Goal: Task Accomplishment & Management: Use online tool/utility

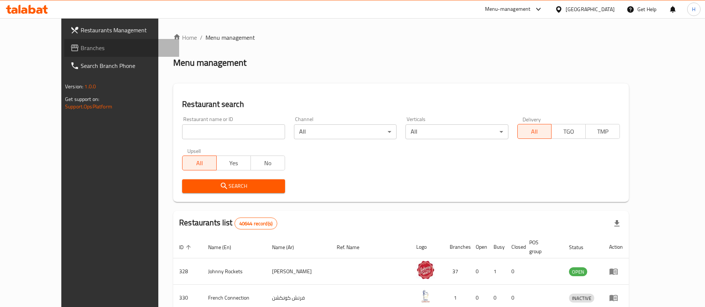
click at [81, 52] on span "Branches" at bounding box center [127, 47] width 93 height 9
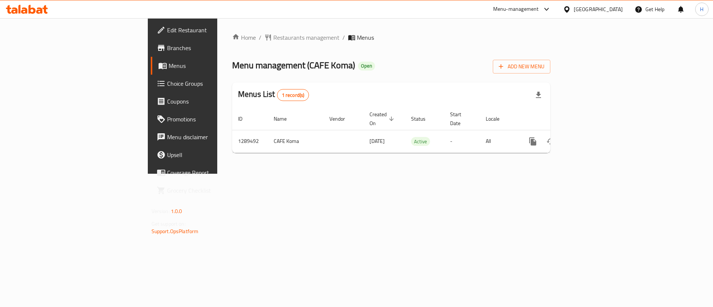
click at [615, 7] on div "[GEOGRAPHIC_DATA]" at bounding box center [598, 9] width 49 height 8
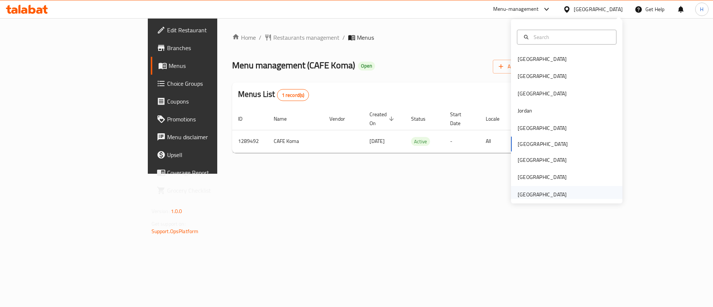
click at [536, 191] on div "[GEOGRAPHIC_DATA]" at bounding box center [542, 195] width 49 height 8
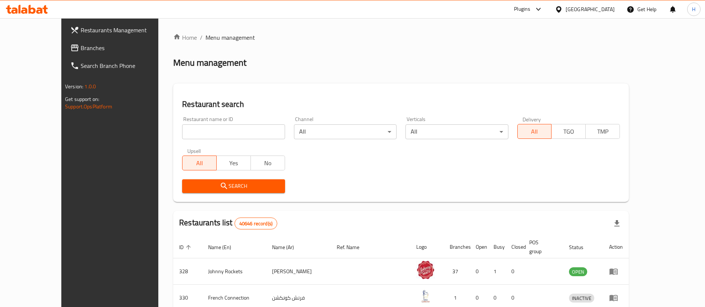
click at [81, 45] on span "Branches" at bounding box center [127, 47] width 93 height 9
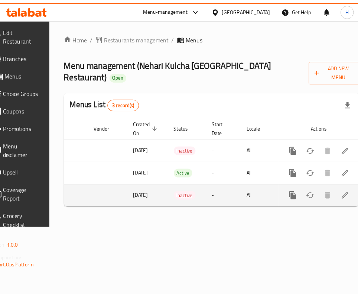
scroll to position [0, 93]
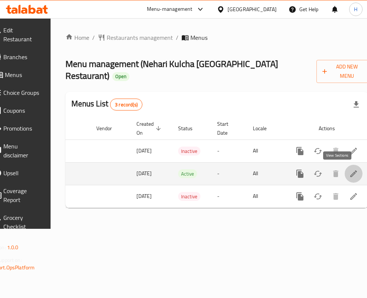
click at [349, 174] on icon "enhanced table" at bounding box center [353, 173] width 9 height 9
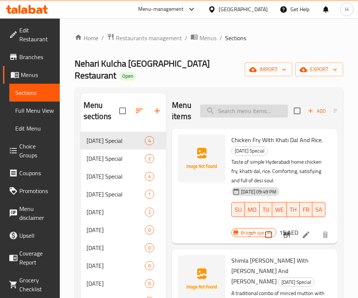
click at [244, 104] on input "search" at bounding box center [244, 110] width 88 height 13
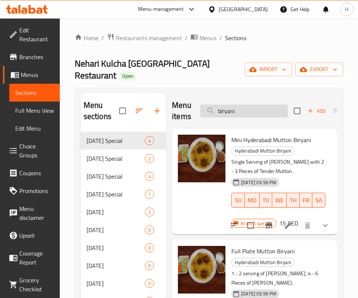
click at [245, 104] on input "biryani" at bounding box center [244, 110] width 88 height 13
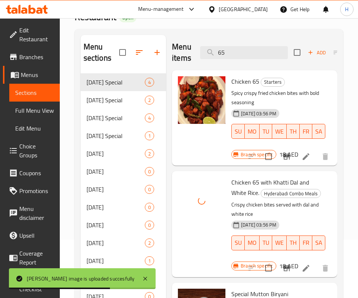
scroll to position [56, 0]
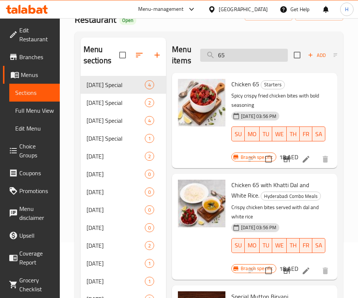
click at [247, 49] on input "65" at bounding box center [244, 55] width 88 height 13
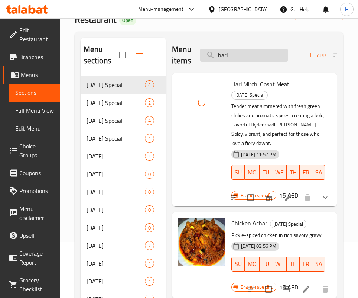
click at [234, 49] on input "hari" at bounding box center [244, 55] width 88 height 13
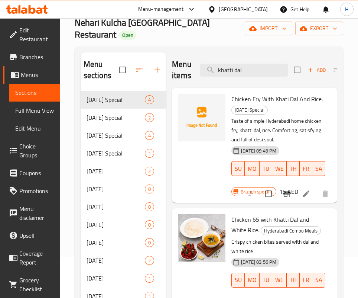
scroll to position [0, 0]
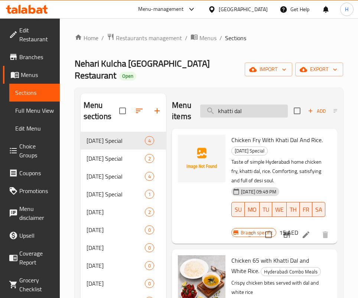
click at [239, 104] on input "khatti dal" at bounding box center [244, 110] width 88 height 13
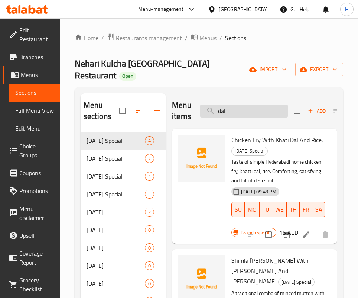
click at [246, 105] on input "dal" at bounding box center [244, 110] width 88 height 13
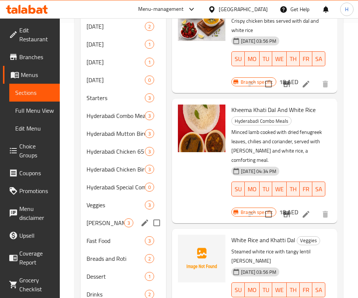
scroll to position [311, 0]
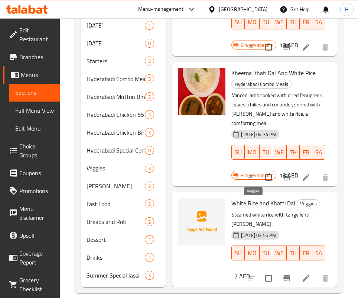
click at [297, 201] on span "Veggies" at bounding box center [308, 203] width 23 height 9
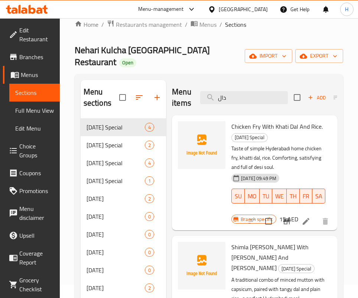
scroll to position [0, 0]
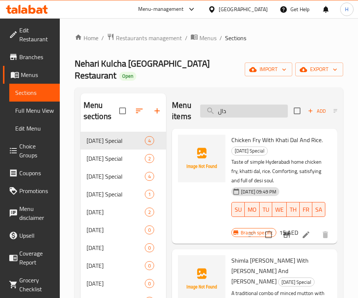
click at [240, 104] on input "دال" at bounding box center [244, 110] width 88 height 13
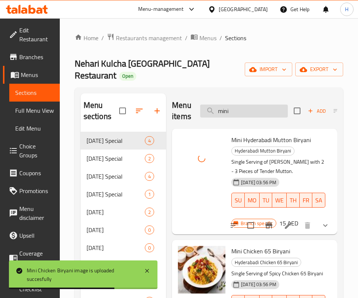
click at [228, 104] on input "mini" at bounding box center [244, 110] width 88 height 13
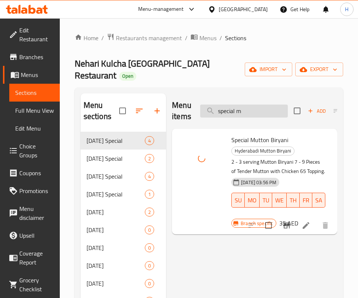
click at [234, 104] on input "special m" at bounding box center [244, 110] width 88 height 13
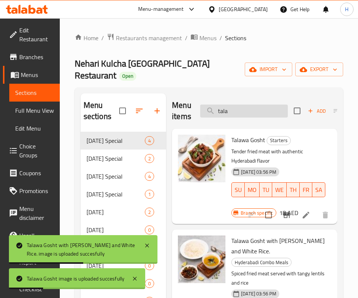
click at [254, 104] on input "tala" at bounding box center [244, 110] width 88 height 13
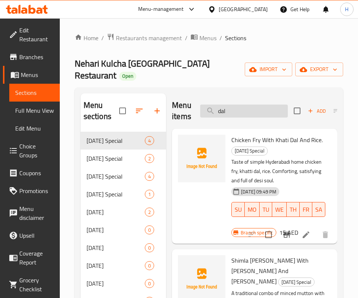
click at [232, 104] on input "dal" at bounding box center [244, 110] width 88 height 13
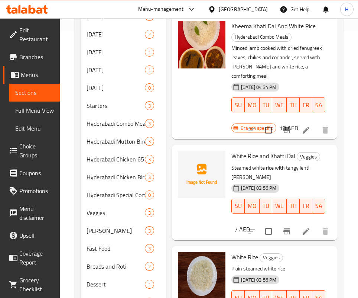
scroll to position [311, 0]
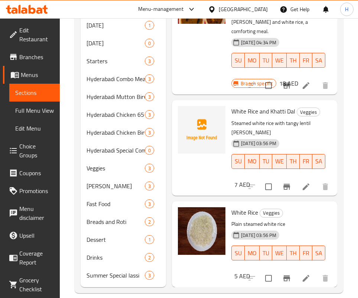
type input "white rice"
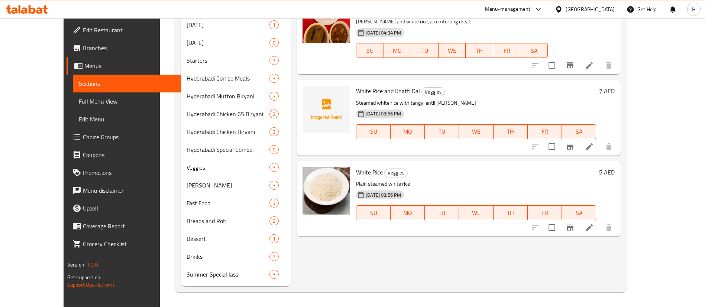
scroll to position [12, 0]
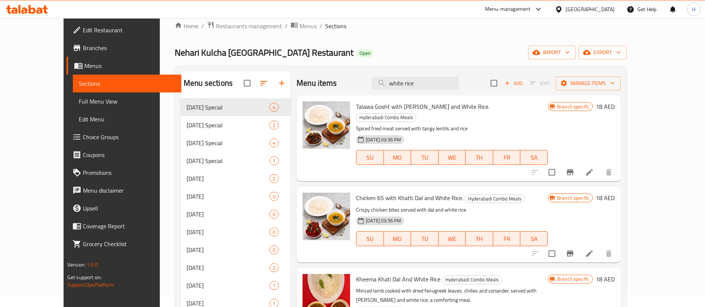
click at [366, 10] on div "United Arab Emirates" at bounding box center [589, 9] width 49 height 8
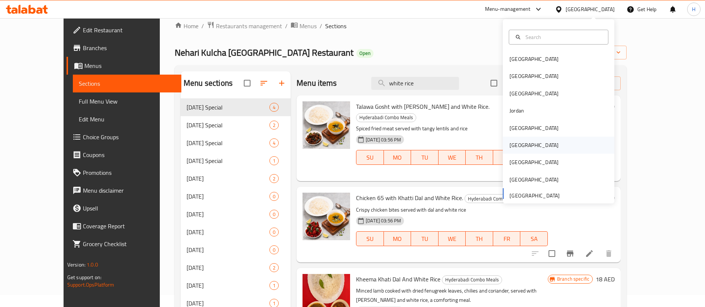
click at [366, 144] on div "[GEOGRAPHIC_DATA]" at bounding box center [533, 145] width 61 height 17
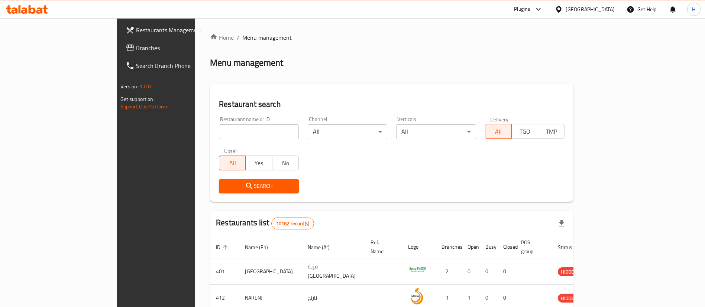
click at [126, 51] on span at bounding box center [131, 47] width 10 height 9
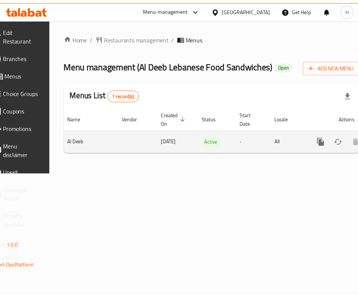
scroll to position [0, 93]
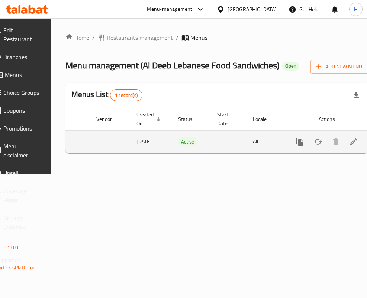
click at [349, 146] on icon "enhanced table" at bounding box center [353, 141] width 9 height 9
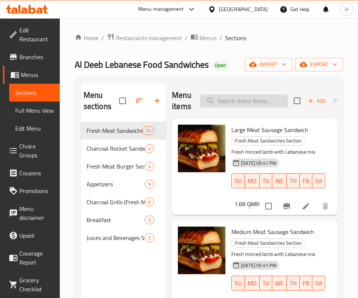
click at [240, 95] on input "search" at bounding box center [244, 100] width 88 height 13
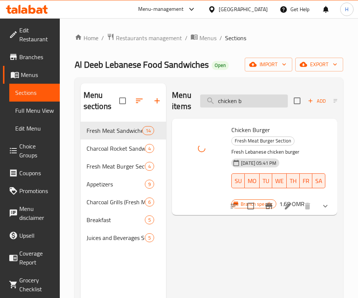
click at [249, 104] on input "chicken b" at bounding box center [244, 100] width 88 height 13
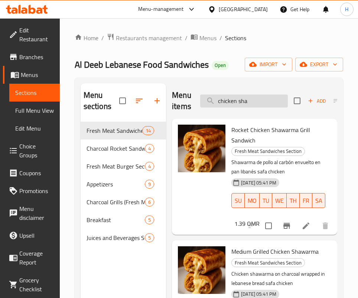
click at [261, 104] on input "chicken sha" at bounding box center [244, 100] width 88 height 13
click at [262, 104] on input "chicken sha" at bounding box center [244, 100] width 88 height 13
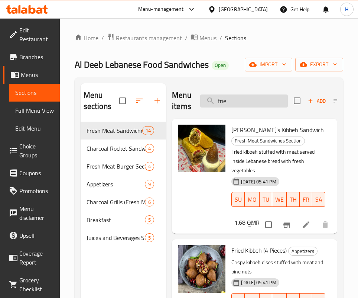
click at [251, 96] on input "frie" at bounding box center [244, 100] width 88 height 13
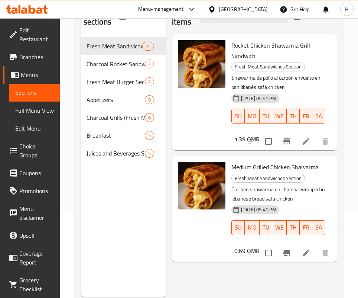
scroll to position [104, 0]
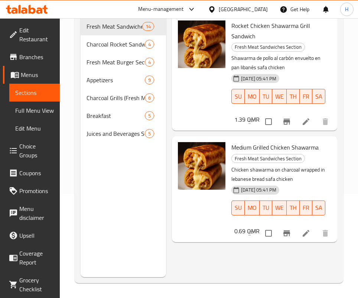
click at [245, 184] on p "Chicken shawarma on charcoal wrapped in lebanese bread safa chicken" at bounding box center [278, 174] width 94 height 19
click at [300, 139] on div "Medium Grilled Chicken Shawarma Fresh Meat Sandwiches Section Chicken shawarma …" at bounding box center [254, 189] width 159 height 100
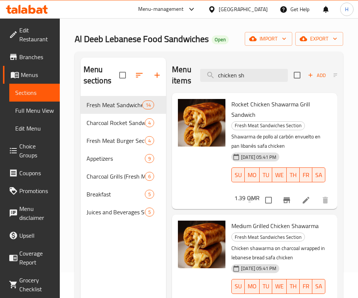
scroll to position [0, 0]
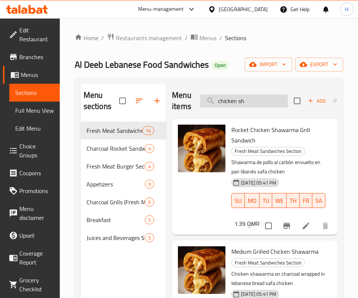
click at [246, 95] on input "chicken sh" at bounding box center [244, 100] width 88 height 13
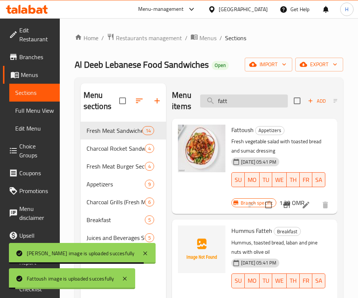
click at [238, 107] on input "fatt" at bounding box center [244, 100] width 88 height 13
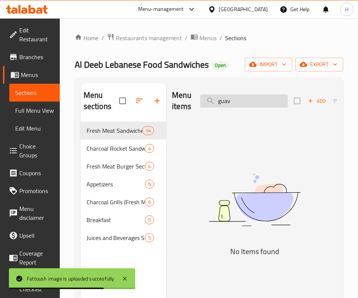
click at [242, 97] on input "guav" at bounding box center [244, 100] width 88 height 13
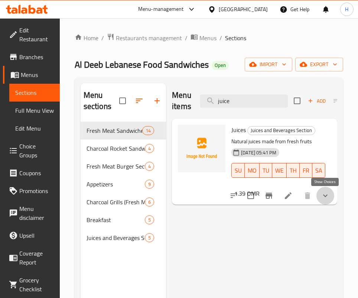
click at [327, 192] on icon "show more" at bounding box center [325, 195] width 9 height 9
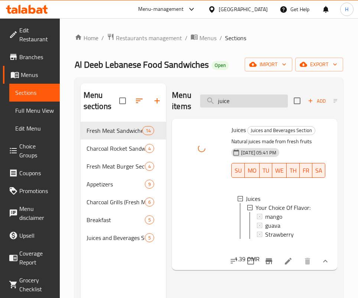
click at [257, 98] on input "juice" at bounding box center [244, 100] width 88 height 13
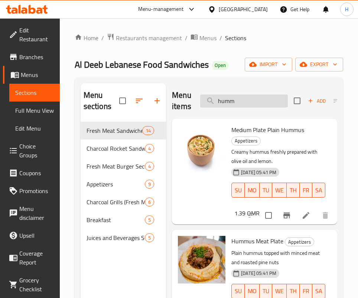
click at [255, 98] on input "humm" at bounding box center [244, 100] width 88 height 13
click at [227, 92] on div "Menu items hummus Add Sort Manage items" at bounding box center [254, 100] width 165 height 35
click at [233, 97] on input "hummus" at bounding box center [244, 100] width 88 height 13
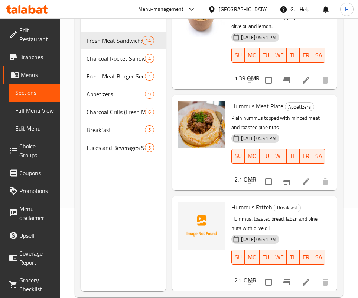
scroll to position [104, 0]
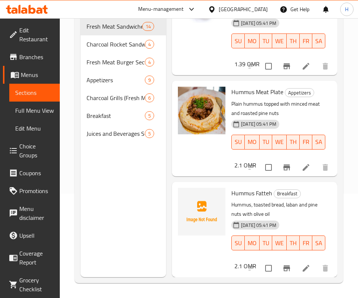
click at [231, 213] on p "Hummus, toasted bread, laban and pine nuts with olive oil" at bounding box center [278, 209] width 94 height 19
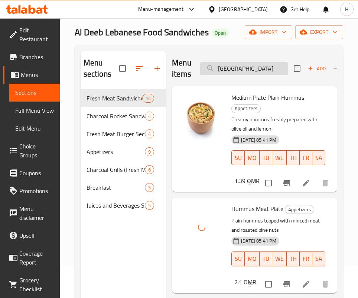
scroll to position [0, 0]
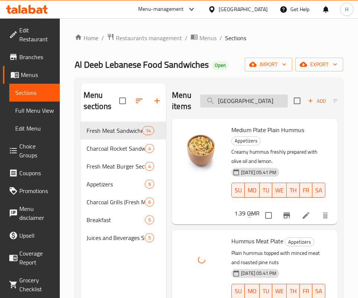
click at [232, 98] on input "حمص" at bounding box center [244, 100] width 88 height 13
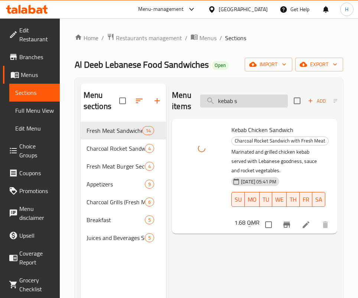
click at [239, 100] on input "kebab s" at bounding box center [244, 100] width 88 height 13
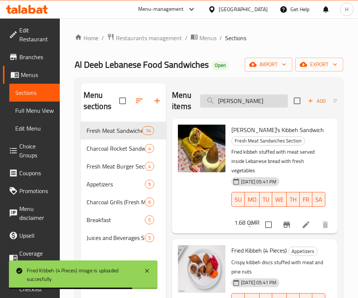
click at [250, 102] on input "kibbe" at bounding box center [244, 100] width 88 height 13
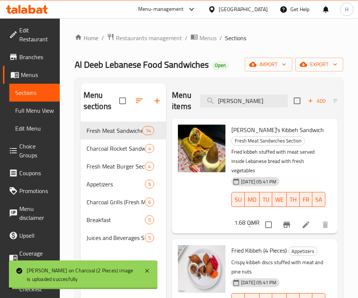
click at [248, 110] on div "Menu items kibbe Add Sort Manage items" at bounding box center [254, 100] width 165 height 35
click at [241, 102] on input "kibbe" at bounding box center [244, 100] width 88 height 13
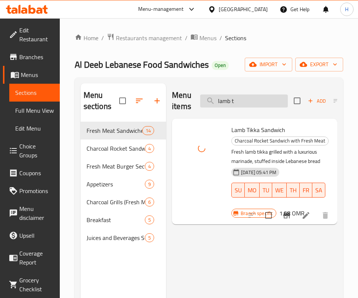
click at [257, 101] on input "lamb t" at bounding box center [244, 100] width 88 height 13
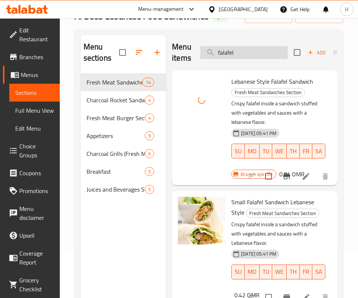
click at [253, 58] on input "falafel" at bounding box center [244, 52] width 88 height 13
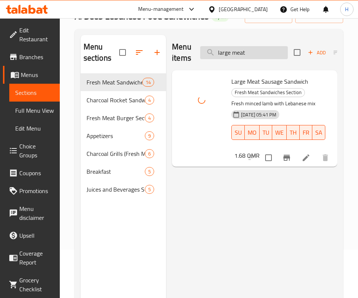
click at [242, 47] on input "large meat" at bounding box center [244, 52] width 88 height 13
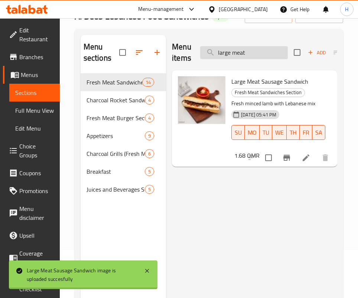
click at [242, 47] on input "large meat" at bounding box center [244, 52] width 88 height 13
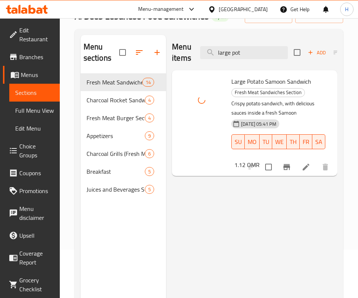
click at [227, 43] on div "Menu items large pot Add Sort Manage items" at bounding box center [254, 52] width 165 height 35
click at [232, 51] on input "large pot" at bounding box center [244, 52] width 88 height 13
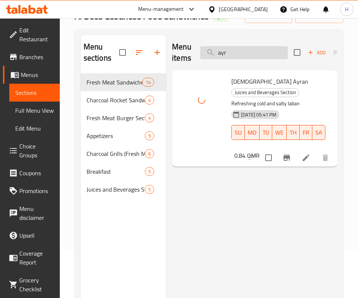
click at [241, 55] on input "ayr" at bounding box center [244, 52] width 88 height 13
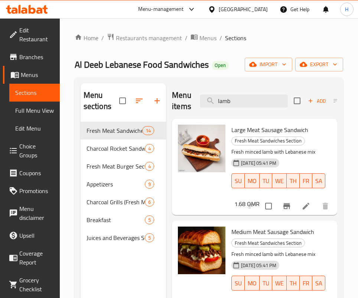
click at [245, 93] on div "Menu items lamb Add Sort Manage items" at bounding box center [254, 100] width 165 height 35
click at [245, 99] on input "lamb" at bounding box center [244, 100] width 88 height 13
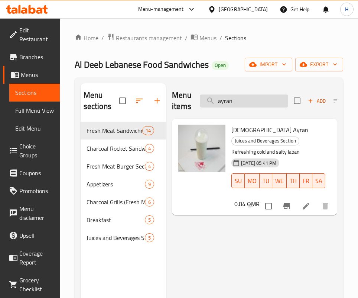
click at [236, 102] on input "ayran" at bounding box center [244, 100] width 88 height 13
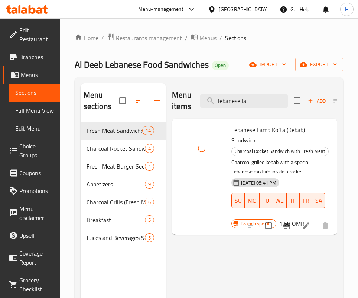
drag, startPoint x: 262, startPoint y: 252, endPoint x: 257, endPoint y: 224, distance: 28.3
click at [262, 252] on div "Menu items lebanese la Add Sort Manage items Lebanese Lamb Kofta (Kebab) Sandwi…" at bounding box center [251, 232] width 171 height 298
click at [246, 101] on input "lebanese la" at bounding box center [244, 100] width 88 height 13
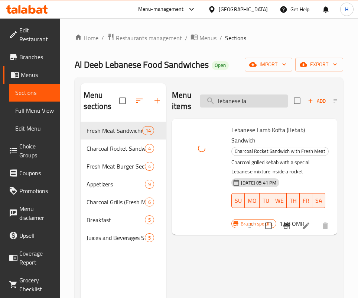
click at [248, 103] on input "lebanese la" at bounding box center [244, 100] width 88 height 13
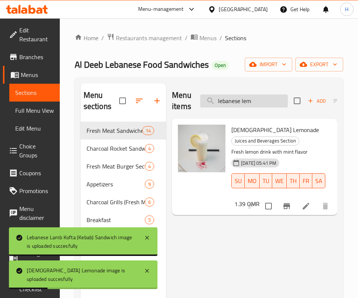
click at [242, 100] on input "lebanese lem" at bounding box center [244, 100] width 88 height 13
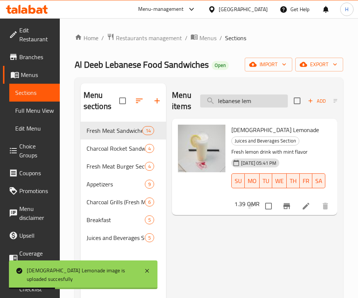
click at [242, 100] on input "lebanese lem" at bounding box center [244, 100] width 88 height 13
click at [232, 94] on div "Menu items lebanese lem Add Sort Manage items" at bounding box center [254, 100] width 165 height 35
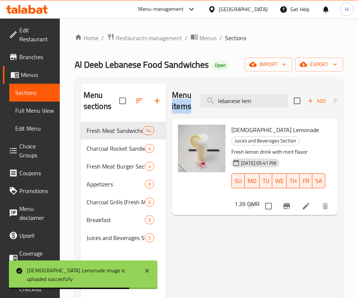
click at [232, 94] on div "Menu items lebanese lem Add Sort Manage items" at bounding box center [254, 100] width 165 height 35
click at [239, 99] on input "lebanese lem" at bounding box center [244, 100] width 88 height 13
click at [239, 100] on input "lebanese lem" at bounding box center [244, 100] width 88 height 13
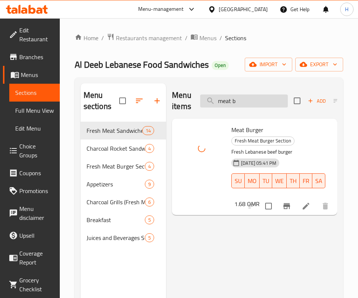
click at [245, 101] on input "meat b" at bounding box center [244, 100] width 88 height 13
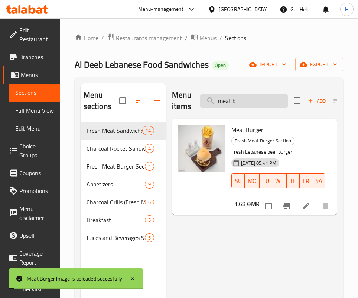
click at [245, 101] on input "meat b" at bounding box center [244, 100] width 88 height 13
click at [240, 105] on input "meat b" at bounding box center [244, 100] width 88 height 13
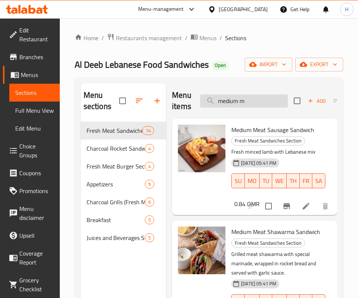
click at [251, 101] on input "medium m" at bounding box center [244, 100] width 88 height 13
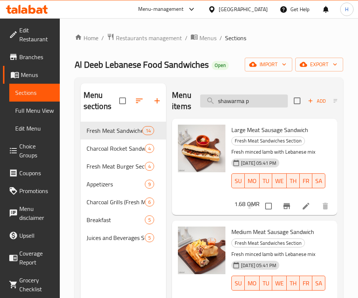
click at [260, 96] on input "shawarma p" at bounding box center [244, 100] width 88 height 13
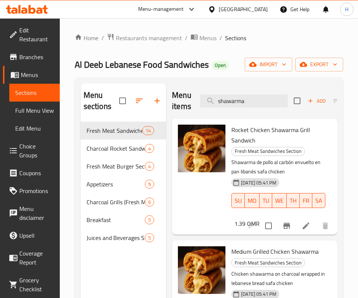
click at [257, 94] on div "Menu items shawarma Add Sort Manage items" at bounding box center [254, 100] width 165 height 35
click at [257, 106] on input "shawarma" at bounding box center [244, 100] width 88 height 13
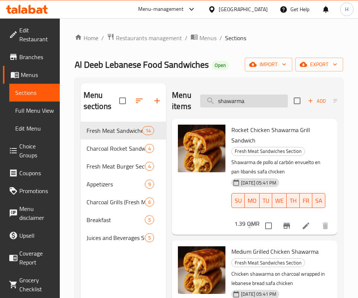
click at [257, 106] on input "shawarma" at bounding box center [244, 100] width 88 height 13
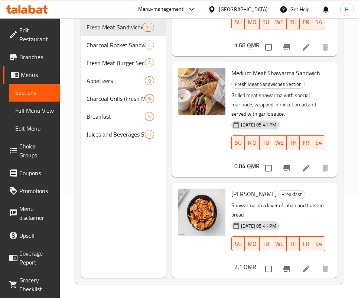
scroll to position [104, 0]
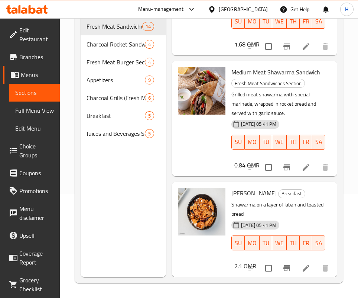
click at [296, 193] on div "Fattah Shawarma Breakfast Shawarma on a layer of laban and toasted bread 14-06-…" at bounding box center [254, 229] width 159 height 89
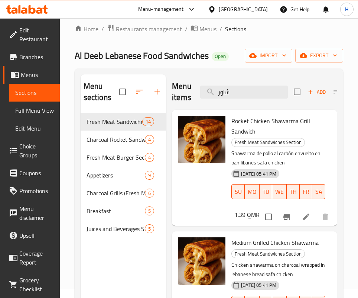
scroll to position [0, 0]
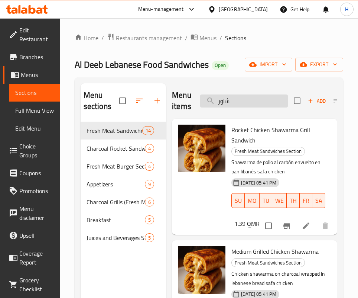
click at [244, 105] on input "شاور" at bounding box center [244, 100] width 88 height 13
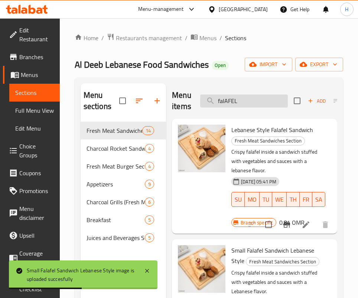
click at [238, 99] on input "falAFEL" at bounding box center [244, 100] width 88 height 13
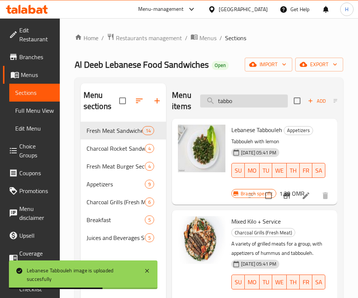
click at [254, 105] on input "tabbo" at bounding box center [244, 100] width 88 height 13
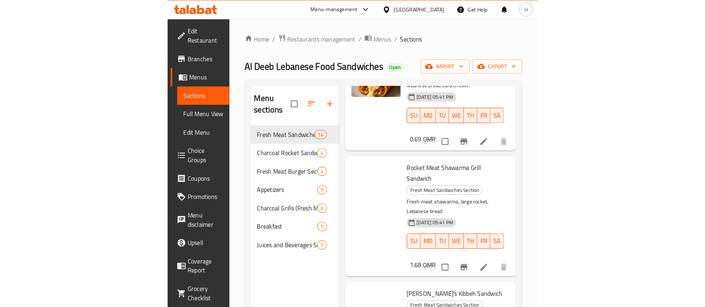
scroll to position [334, 0]
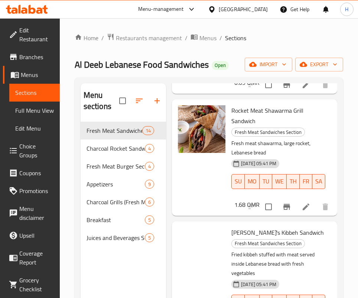
type input "lebanes"
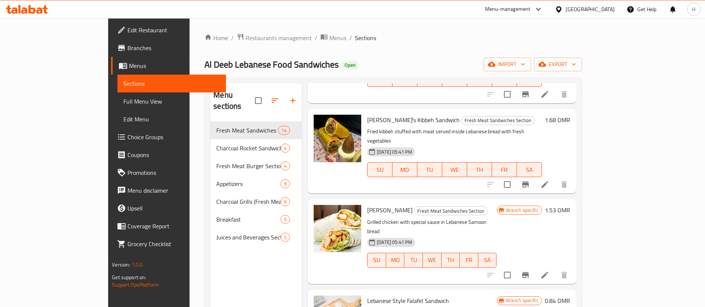
click at [561, 7] on icon at bounding box center [558, 9] width 5 height 6
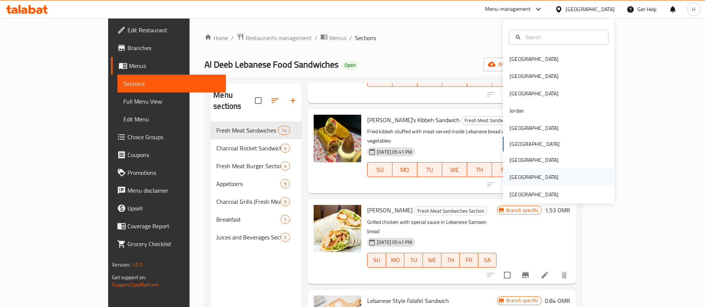
click at [536, 184] on div "Saudi Arabia" at bounding box center [558, 177] width 111 height 17
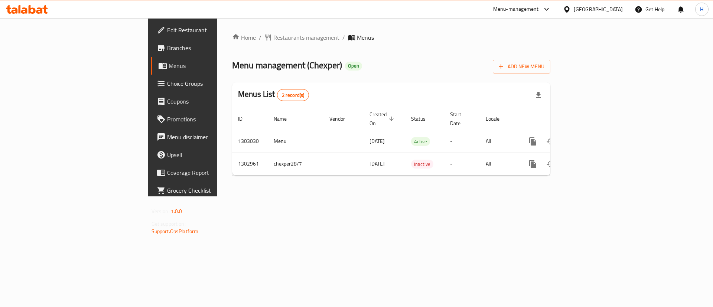
drag, startPoint x: 570, startPoint y: 222, endPoint x: 570, endPoint y: 216, distance: 6.3
click at [565, 197] on div "Home / Restaurants management / Menus Menu management ( Chexper ) Open Add New …" at bounding box center [391, 107] width 348 height 178
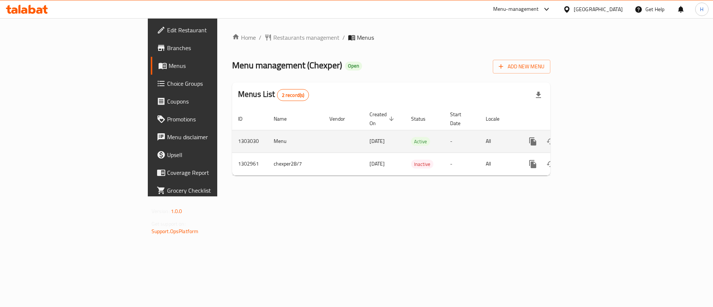
click at [591, 137] on icon "enhanced table" at bounding box center [586, 141] width 9 height 9
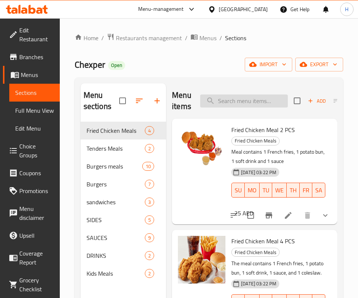
click at [249, 97] on input "search" at bounding box center [244, 100] width 88 height 13
click at [246, 95] on input "search" at bounding box center [244, 100] width 88 height 13
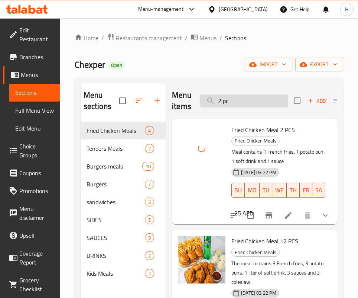
click at [223, 101] on input "2 pc" at bounding box center [244, 100] width 88 height 13
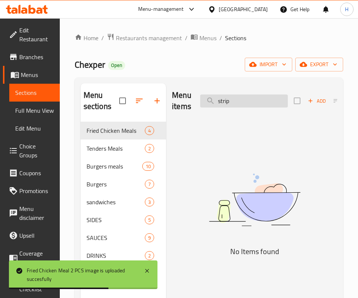
click at [237, 100] on input "strip" at bounding box center [244, 100] width 88 height 13
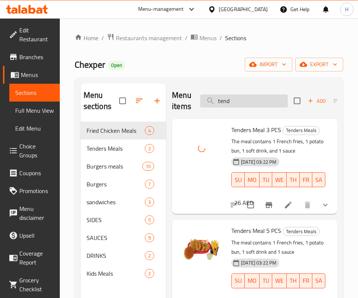
click at [240, 103] on input "tend" at bounding box center [244, 100] width 88 height 13
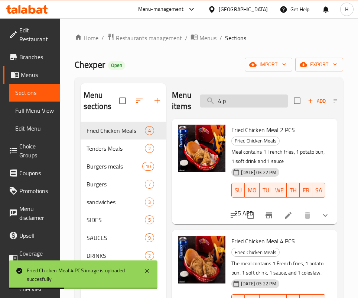
click at [237, 103] on input "4 p" at bounding box center [244, 100] width 88 height 13
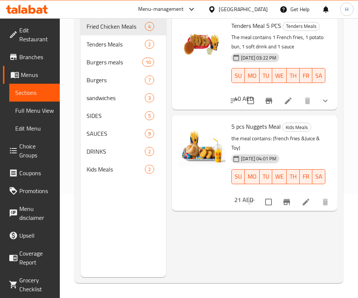
type input "5 pc"
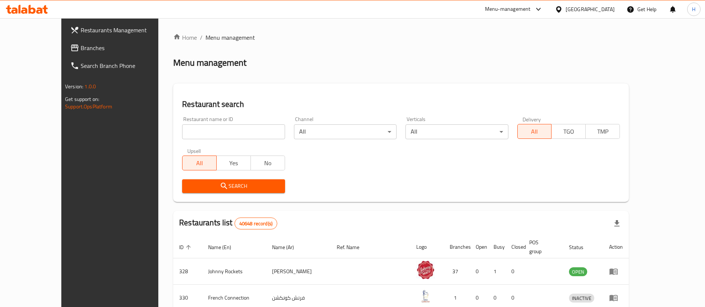
click at [81, 45] on span "Branches" at bounding box center [127, 47] width 93 height 9
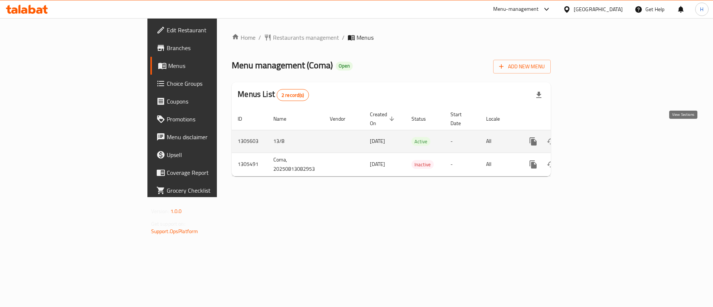
click at [591, 137] on icon "enhanced table" at bounding box center [587, 141] width 9 height 9
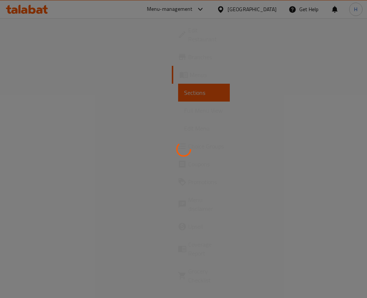
click at [160, 97] on div at bounding box center [183, 149] width 367 height 298
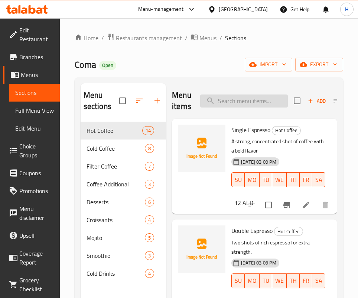
click at [237, 101] on input "search" at bounding box center [244, 100] width 88 height 13
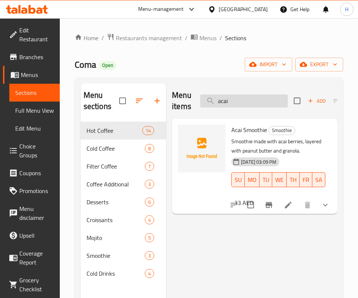
click at [238, 101] on input "acai" at bounding box center [244, 100] width 88 height 13
type input "a"
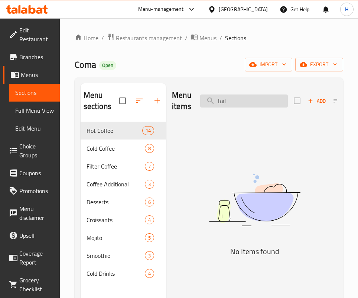
type input "اساي"
type input "ش"
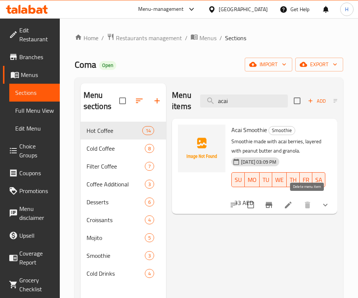
type input "acai"
click at [291, 207] on icon at bounding box center [288, 204] width 9 height 9
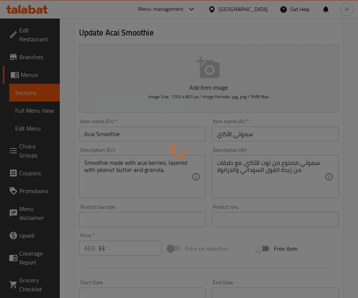
type input "البن اثيوبي"
type input "0"
type input "1"
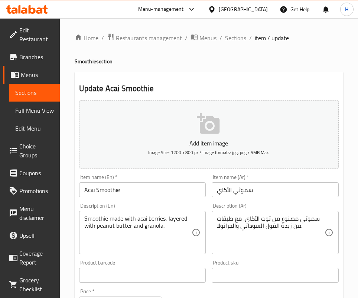
click at [28, 91] on span "Sections" at bounding box center [34, 92] width 39 height 9
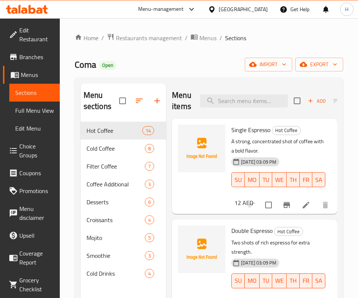
drag, startPoint x: 267, startPoint y: 191, endPoint x: 268, endPoint y: 184, distance: 7.4
click at [267, 155] on p "A strong, concentrated shot of coffee with a bold flavor." at bounding box center [278, 146] width 94 height 19
click at [256, 95] on input "search" at bounding box center [244, 100] width 88 height 13
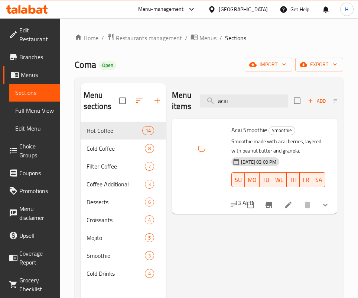
click at [248, 93] on div "Menu items acai Add Sort Manage items" at bounding box center [254, 100] width 165 height 35
click at [246, 98] on input "acai" at bounding box center [244, 100] width 88 height 13
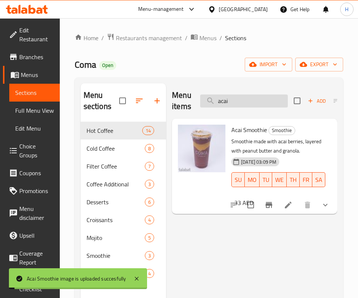
click at [246, 98] on input "acai" at bounding box center [244, 100] width 88 height 13
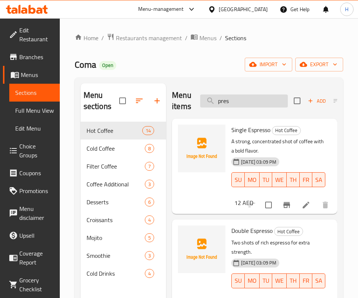
click at [239, 103] on input "pres" at bounding box center [244, 100] width 88 height 13
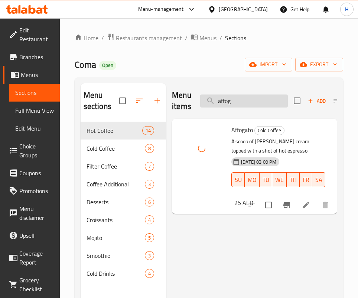
click at [239, 100] on input "affog" at bounding box center [244, 100] width 88 height 13
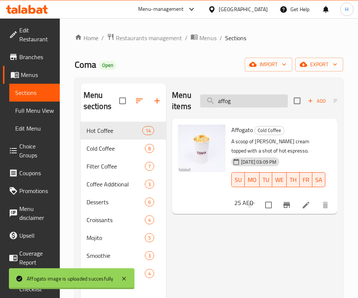
click at [239, 100] on input "affog" at bounding box center [244, 100] width 88 height 13
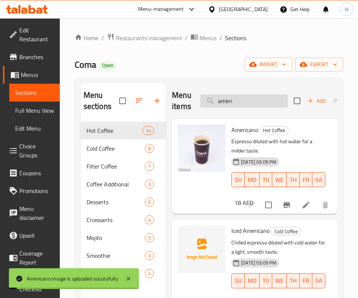
click at [237, 105] on input "ameri" at bounding box center [244, 100] width 88 height 13
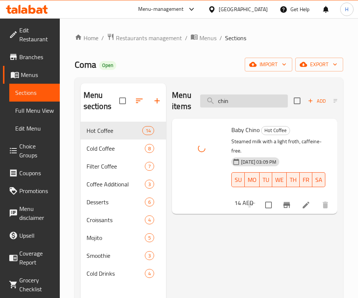
click at [246, 102] on input "chin" at bounding box center [244, 100] width 88 height 13
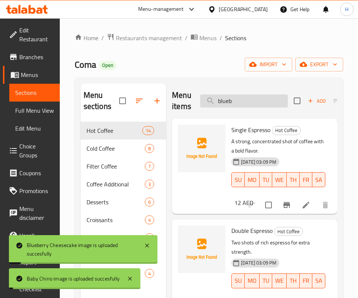
click at [242, 107] on input "blueb" at bounding box center [244, 100] width 88 height 13
click at [241, 106] on input "blueb" at bounding box center [244, 100] width 88 height 13
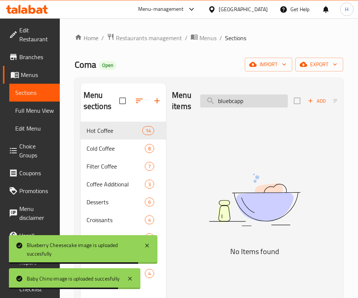
click at [238, 104] on input "bluebcapp" at bounding box center [244, 100] width 88 height 13
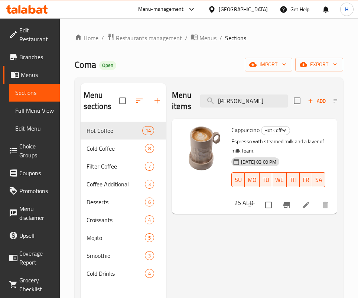
scroll to position [0, 3]
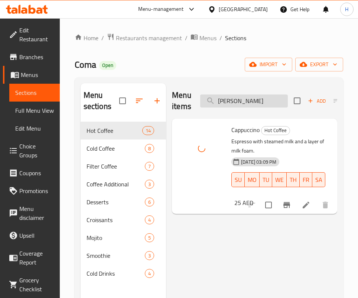
click at [227, 103] on input "capp" at bounding box center [244, 100] width 88 height 13
click at [239, 105] on input "cold b" at bounding box center [244, 100] width 88 height 13
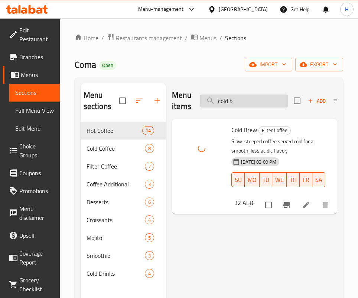
click at [239, 105] on input "cold b" at bounding box center [244, 100] width 88 height 13
click at [256, 101] on input "cook" at bounding box center [244, 100] width 88 height 13
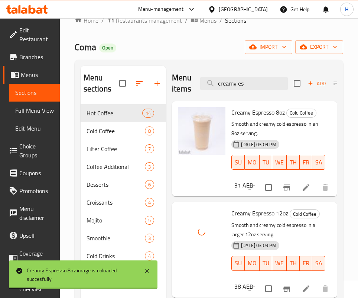
scroll to position [0, 0]
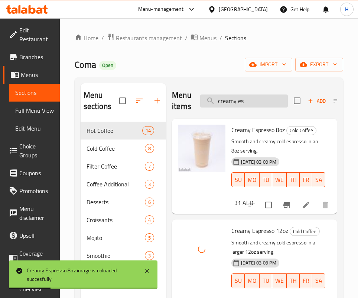
click at [246, 99] on input "creamy es" at bounding box center [244, 100] width 88 height 13
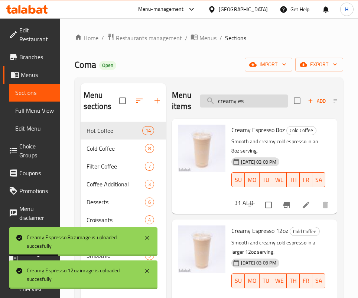
click at [246, 99] on input "creamy es" at bounding box center [244, 100] width 88 height 13
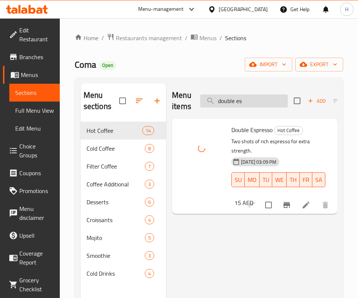
click at [213, 105] on input "double es" at bounding box center [244, 100] width 88 height 13
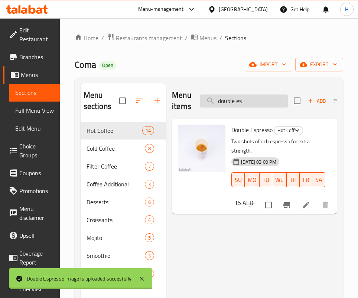
click at [213, 105] on input "double es" at bounding box center [244, 100] width 88 height 13
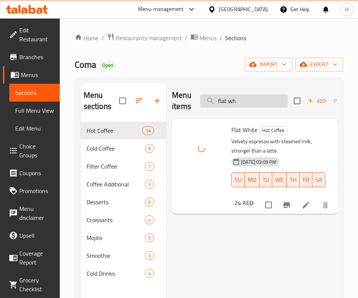
click at [228, 99] on input "flat wh" at bounding box center [244, 100] width 88 height 13
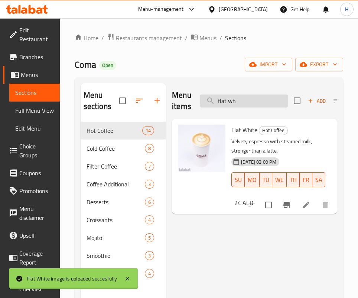
click at [228, 99] on input "flat wh" at bounding box center [244, 100] width 88 height 13
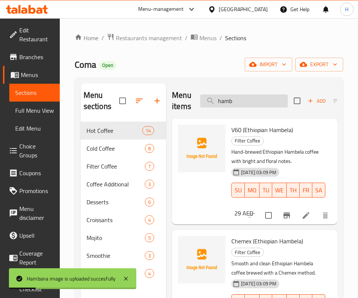
click at [245, 98] on input "hamb" at bounding box center [244, 100] width 88 height 13
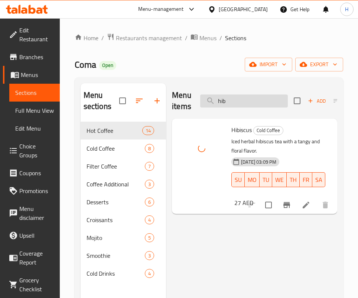
click at [230, 96] on input "hib" at bounding box center [244, 100] width 88 height 13
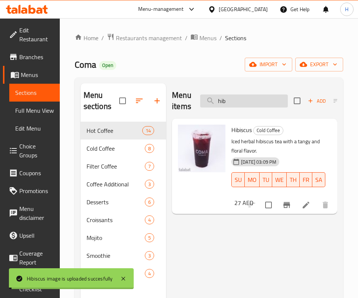
click at [230, 96] on input "hib" at bounding box center [244, 100] width 88 height 13
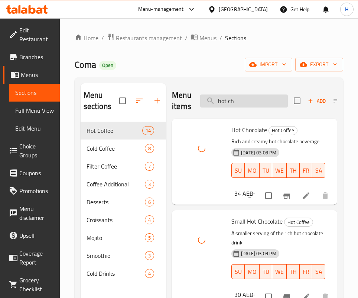
click at [231, 103] on input "hot ch" at bounding box center [244, 100] width 88 height 13
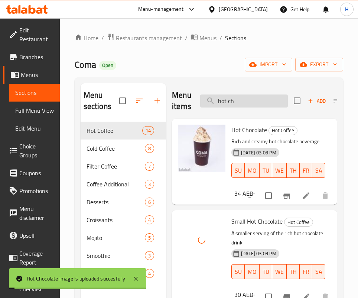
click at [231, 103] on input "hot ch" at bounding box center [244, 100] width 88 height 13
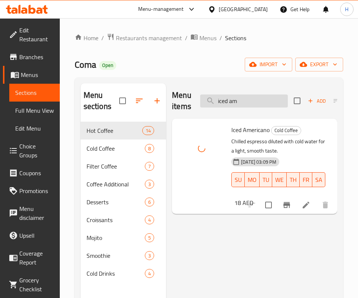
click at [230, 98] on input "iced am" at bounding box center [244, 100] width 88 height 13
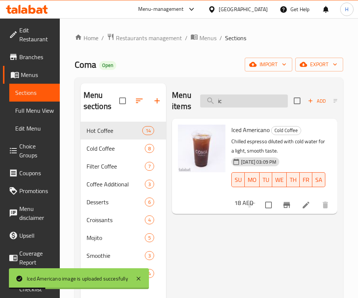
type input "i"
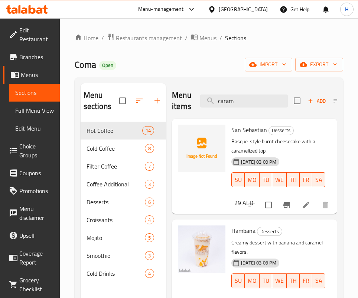
scroll to position [10, 0]
click at [273, 94] on input "caram" at bounding box center [244, 100] width 88 height 13
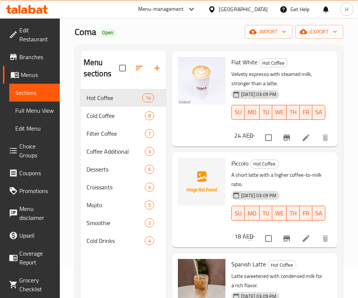
scroll to position [104, 0]
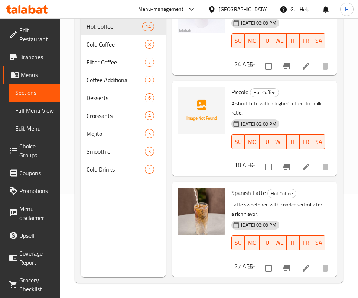
click at [272, 162] on div "Piccolo Hot Coffee A short latte with a higher coffee-to-milk ratio. 13-08-2025…" at bounding box center [278, 123] width 100 height 79
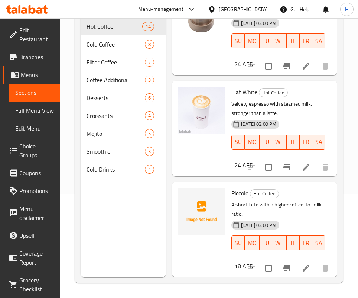
scroll to position [0, 0]
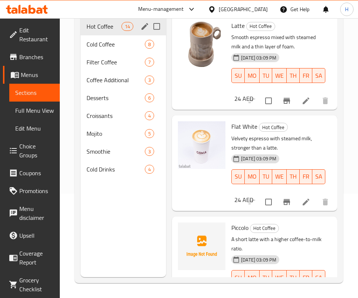
click at [110, 29] on span "Hot Coffee" at bounding box center [104, 26] width 35 height 9
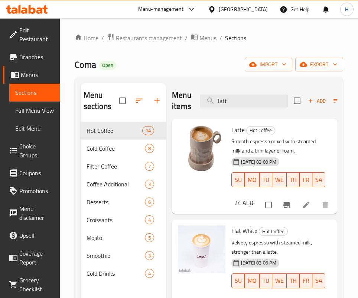
click at [240, 108] on div "Menu items latt Add Sort Manage items" at bounding box center [254, 100] width 165 height 35
click at [240, 106] on input "latt" at bounding box center [244, 100] width 88 height 13
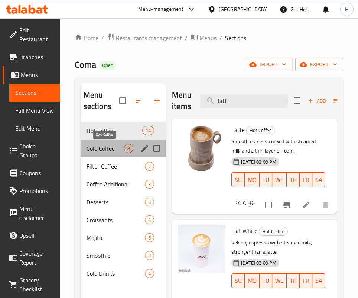
click at [99, 150] on span "Cold Coffee" at bounding box center [106, 148] width 38 height 9
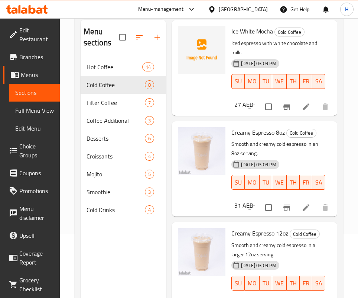
scroll to position [104, 0]
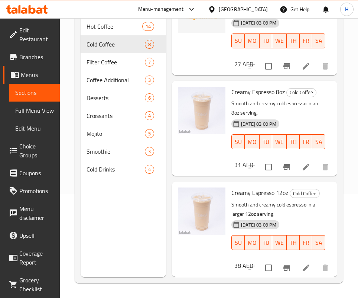
click at [250, 223] on div "13-08-2025 03:09 PM SU MO TU WE TH FR SA" at bounding box center [278, 237] width 100 height 40
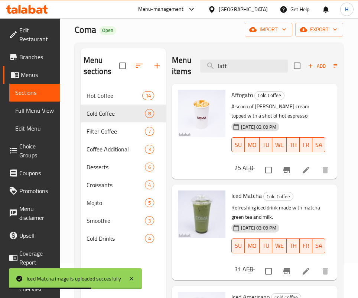
scroll to position [0, 0]
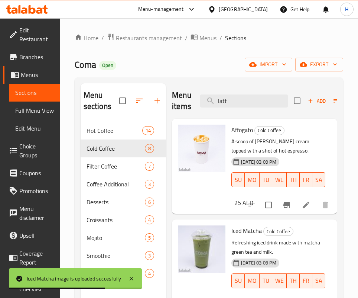
drag, startPoint x: 243, startPoint y: 97, endPoint x: 197, endPoint y: 98, distance: 46.8
click at [197, 98] on div "Menu items latt Add Sort Manage items" at bounding box center [254, 100] width 165 height 35
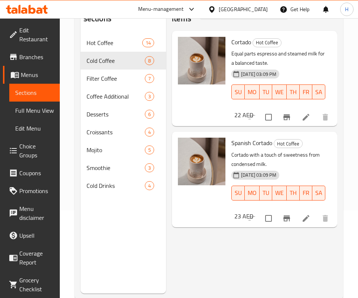
scroll to position [104, 0]
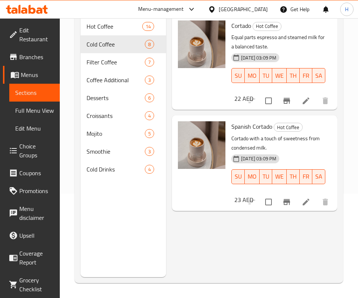
type input "cortado"
click at [263, 152] on p "Cortado with a touch of sweetness from condensed milk." at bounding box center [278, 143] width 94 height 19
click at [275, 187] on div "Spanish Cortado Hot Coffee Cortado with a touch of sweetness from condensed mil…" at bounding box center [278, 157] width 100 height 79
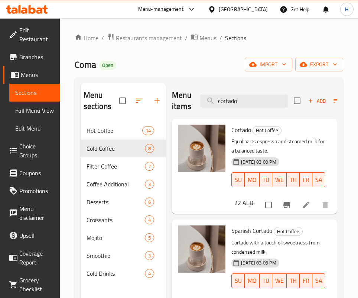
scroll to position [0, 0]
click at [254, 103] on input "cortado" at bounding box center [244, 100] width 88 height 13
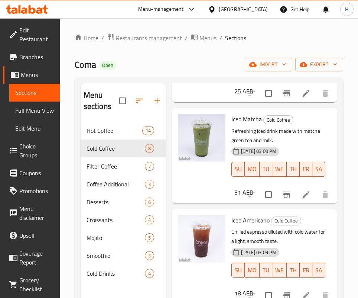
scroll to position [20, 0]
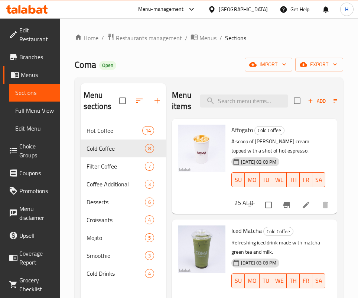
click at [237, 110] on div "Menu items Add Sort Manage items" at bounding box center [254, 100] width 165 height 35
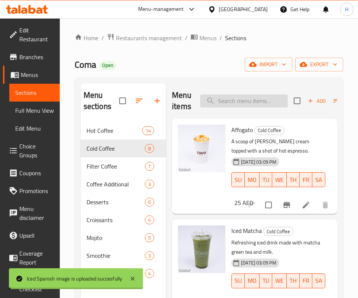
click at [237, 104] on input "search" at bounding box center [244, 100] width 88 height 13
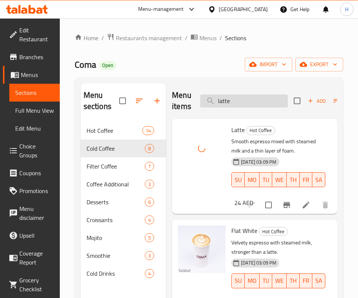
click at [237, 105] on input "latte" at bounding box center [244, 100] width 88 height 13
click at [236, 105] on input "latte" at bounding box center [244, 100] width 88 height 13
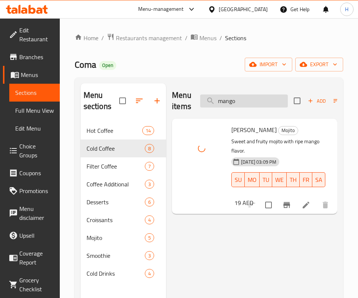
click at [245, 100] on input "mango" at bounding box center [244, 100] width 88 height 13
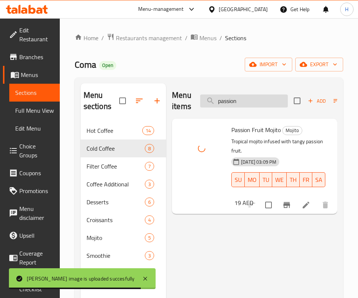
click at [237, 103] on input "passion" at bounding box center [244, 100] width 88 height 13
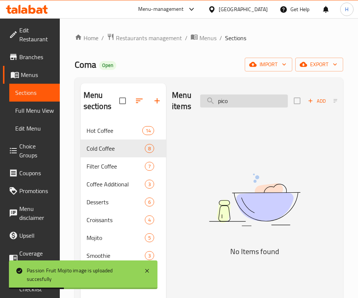
click at [237, 103] on input "pico" at bounding box center [244, 100] width 88 height 13
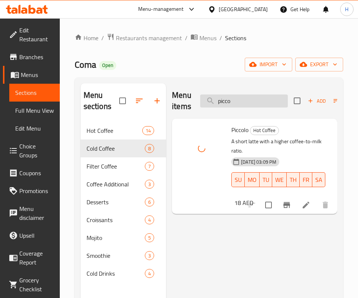
click at [251, 100] on input "picco" at bounding box center [244, 100] width 88 height 13
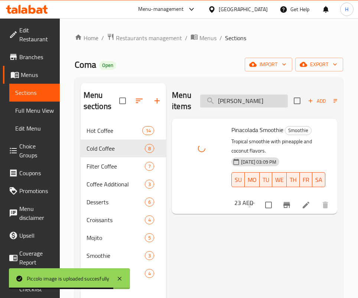
click at [211, 107] on input "pina" at bounding box center [244, 100] width 88 height 13
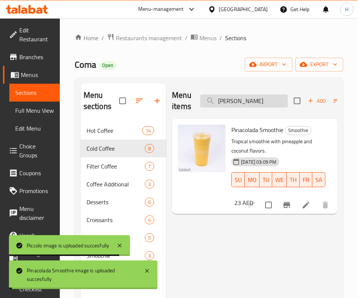
click at [235, 97] on input "pina" at bounding box center [244, 100] width 88 height 13
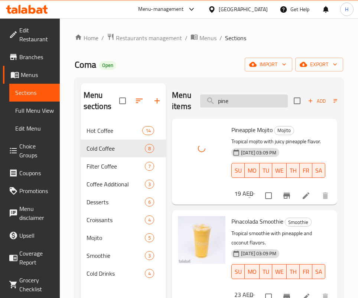
click at [254, 106] on input "pine" at bounding box center [244, 100] width 88 height 13
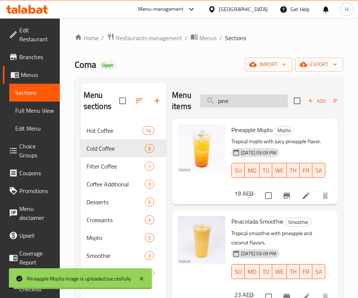
click at [254, 106] on input "pine" at bounding box center [244, 100] width 88 height 13
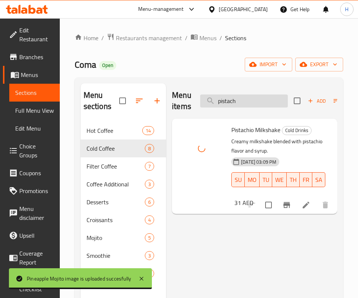
click at [253, 103] on input "pistach" at bounding box center [244, 100] width 88 height 13
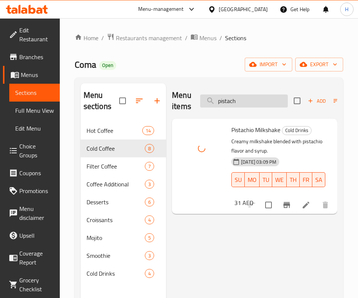
click at [253, 103] on input "pistach" at bounding box center [244, 100] width 88 height 13
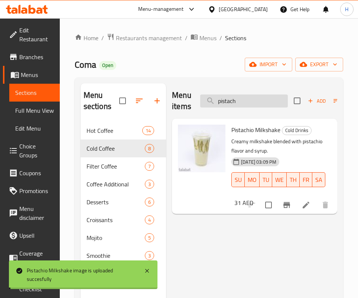
click at [253, 103] on input "pistach" at bounding box center [244, 100] width 88 height 13
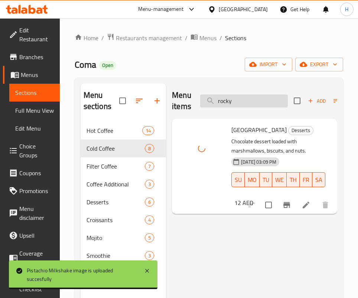
click at [247, 97] on input "rocky" at bounding box center [244, 100] width 88 height 13
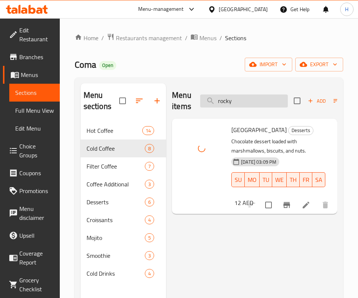
click at [247, 97] on input "rocky" at bounding box center [244, 100] width 88 height 13
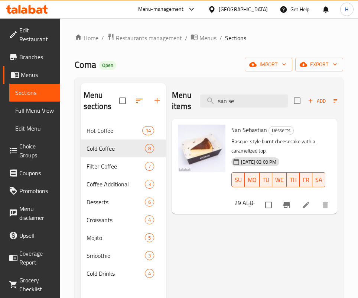
click at [280, 244] on div "Menu items san se Add Sort Manage items San Sebastian Desserts Basque-style bur…" at bounding box center [251, 232] width 171 height 298
click at [249, 103] on input "san se" at bounding box center [244, 100] width 88 height 13
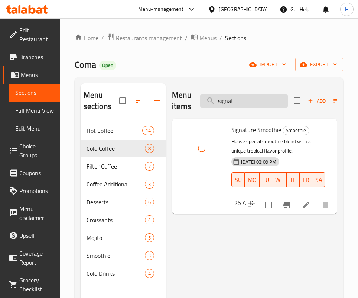
drag, startPoint x: 240, startPoint y: 111, endPoint x: 241, endPoint y: 106, distance: 5.6
click at [240, 111] on div "Menu items signat Add Sort Manage items" at bounding box center [254, 100] width 165 height 35
click at [242, 101] on input "signat" at bounding box center [244, 100] width 88 height 13
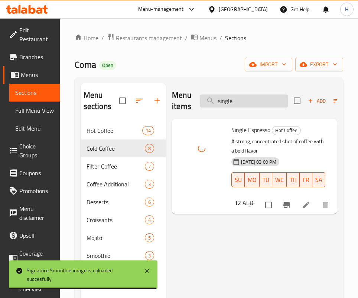
click at [253, 106] on input "single" at bounding box center [244, 100] width 88 height 13
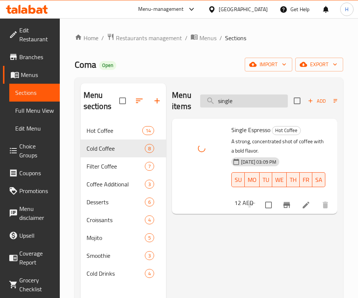
click at [253, 105] on input "single" at bounding box center [244, 100] width 88 height 13
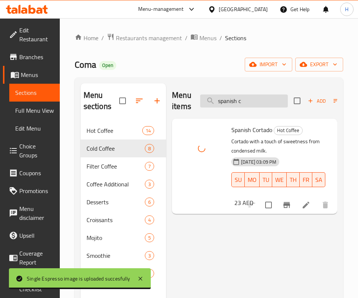
click at [258, 104] on input "spanish c" at bounding box center [244, 100] width 88 height 13
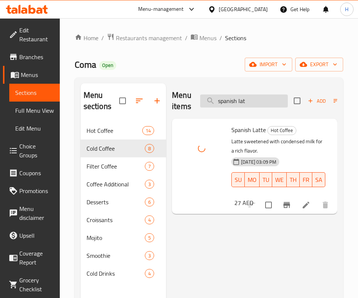
click at [247, 100] on input "spanish lat" at bounding box center [244, 100] width 88 height 13
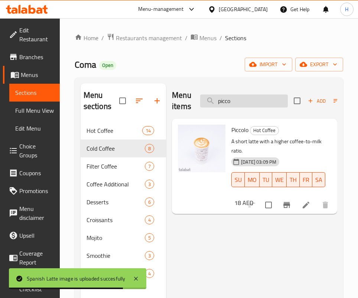
click at [254, 100] on input "picco" at bounding box center [244, 100] width 88 height 13
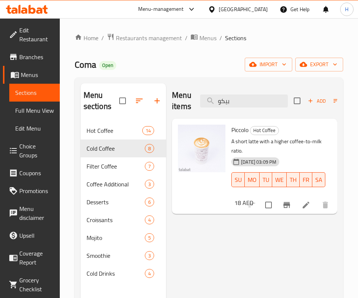
click at [276, 263] on div "Menu items بيكو Add Sort Manage items Piccolo Hot Coffee A short latte with a h…" at bounding box center [251, 232] width 171 height 298
click at [253, 100] on input "بيكو" at bounding box center [244, 100] width 88 height 13
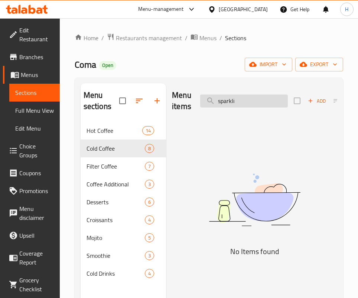
click at [255, 100] on input "sparkli" at bounding box center [244, 100] width 88 height 13
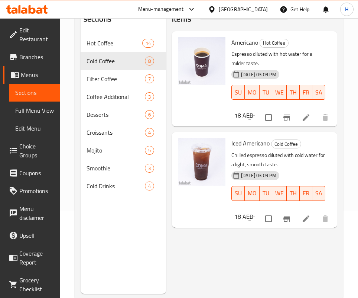
scroll to position [104, 0]
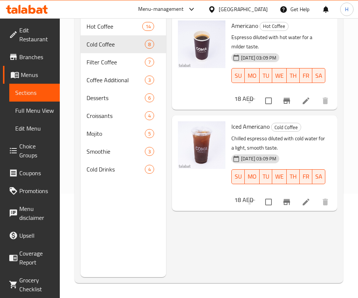
click at [277, 152] on p "Chilled espresso diluted with cold water for a light, smooth taste." at bounding box center [278, 143] width 94 height 19
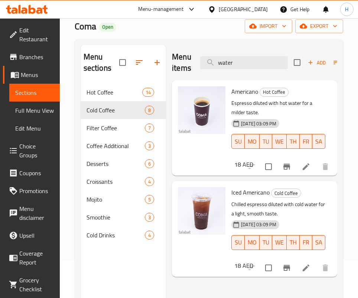
scroll to position [0, 0]
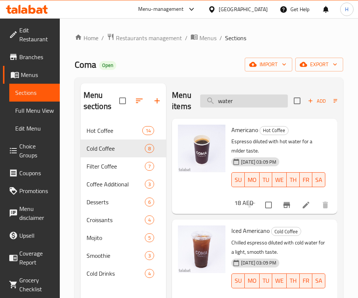
click at [246, 99] on input "water" at bounding box center [244, 100] width 88 height 13
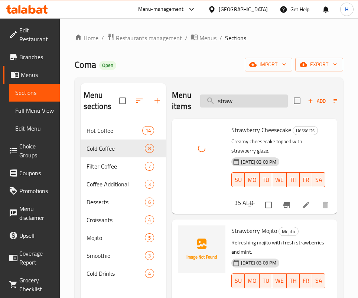
click at [250, 105] on input "straw" at bounding box center [244, 100] width 88 height 13
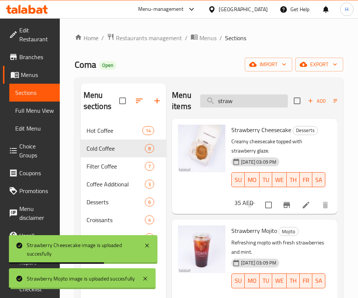
click at [240, 106] on input "straw" at bounding box center [244, 100] width 88 height 13
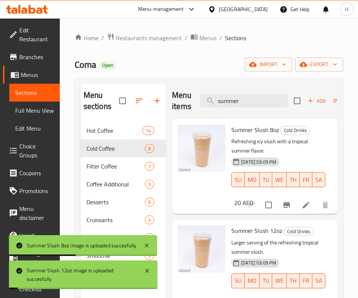
drag, startPoint x: 263, startPoint y: 107, endPoint x: 188, endPoint y: 110, distance: 74.4
click at [187, 112] on div "Menu items summer Add Sort Manage items" at bounding box center [254, 100] width 165 height 35
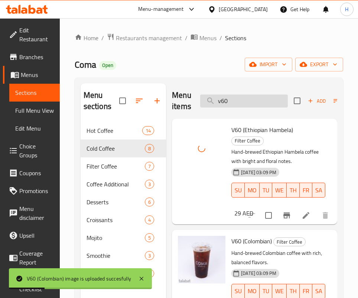
click at [241, 98] on input "v60" at bounding box center [244, 100] width 88 height 13
click at [241, 97] on input "v60" at bounding box center [244, 100] width 88 height 13
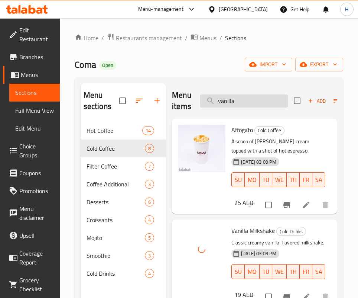
click at [238, 101] on input "vanilla" at bounding box center [244, 100] width 88 height 13
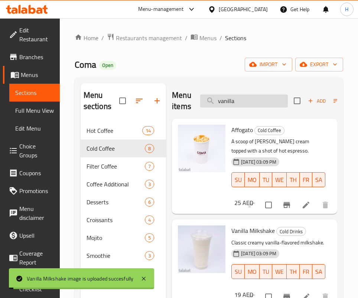
click at [238, 101] on input "vanilla" at bounding box center [244, 100] width 88 height 13
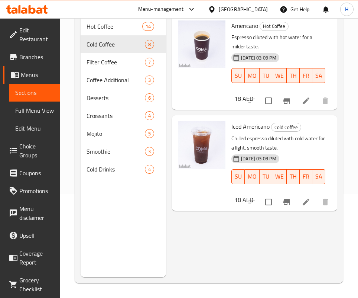
click at [291, 152] on p "Chilled espresso diluted with cold water for a light, smooth taste." at bounding box center [278, 143] width 94 height 19
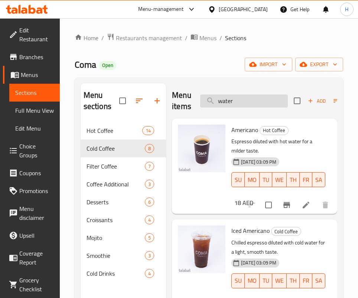
click at [241, 105] on input "water" at bounding box center [244, 100] width 88 height 13
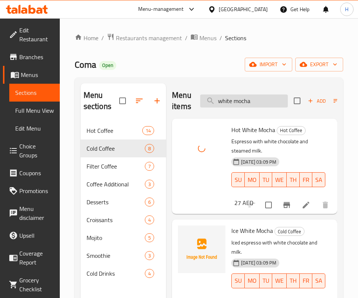
drag, startPoint x: 243, startPoint y: 92, endPoint x: 243, endPoint y: 99, distance: 7.4
click at [243, 92] on div "Menu items white mocha Add Sort Manage items" at bounding box center [254, 100] width 165 height 35
click at [243, 102] on input "white mocha" at bounding box center [244, 100] width 88 height 13
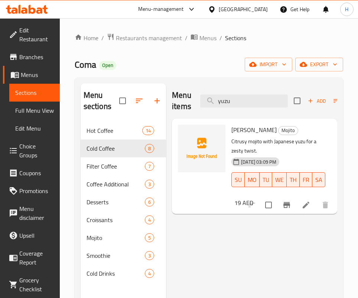
click at [247, 107] on div "Menu items yuzu Add Sort Manage items" at bounding box center [254, 100] width 165 height 35
click at [248, 101] on input "yuzu" at bounding box center [244, 100] width 88 height 13
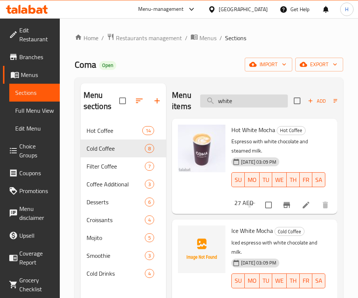
click at [259, 94] on input "white" at bounding box center [244, 100] width 88 height 13
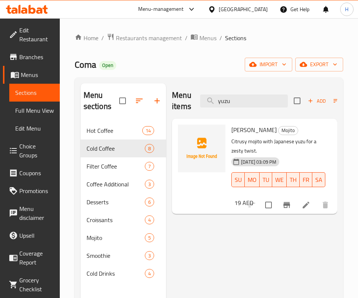
type input "yuzu"
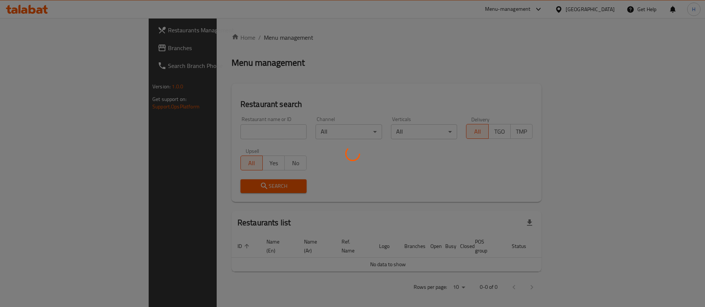
click at [604, 7] on div at bounding box center [352, 153] width 705 height 307
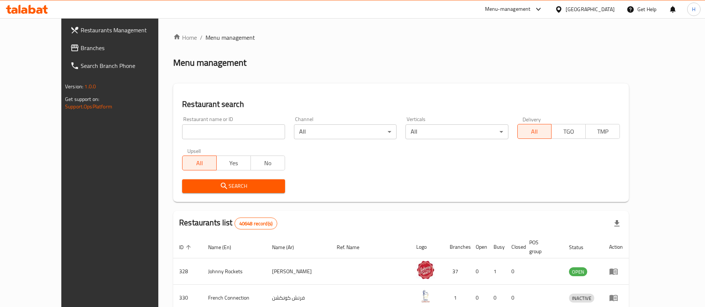
click at [596, 12] on div "[GEOGRAPHIC_DATA]" at bounding box center [589, 9] width 49 height 8
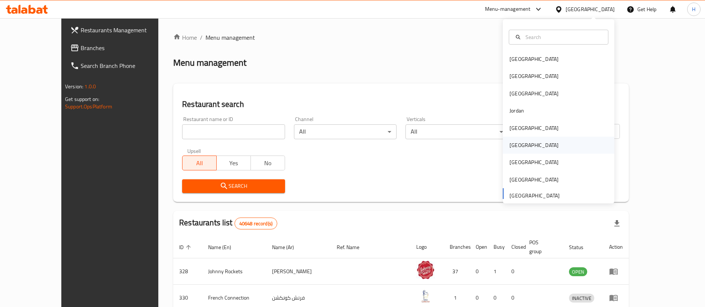
click at [517, 145] on div "[GEOGRAPHIC_DATA]" at bounding box center [533, 145] width 61 height 17
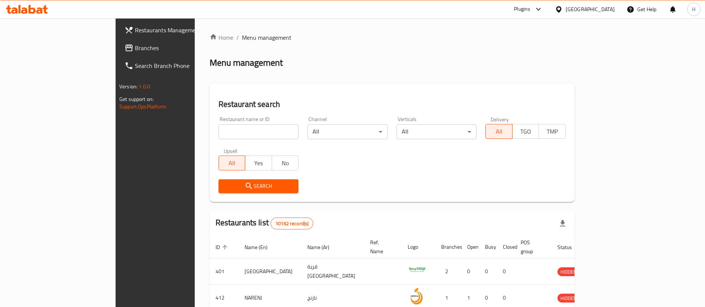
click at [135, 45] on span "Branches" at bounding box center [181, 47] width 93 height 9
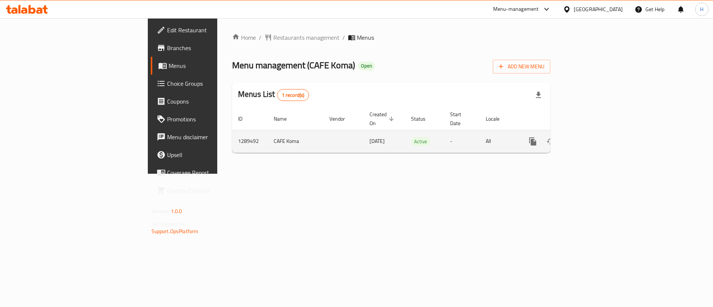
click at [590, 138] on icon "enhanced table" at bounding box center [586, 141] width 7 height 7
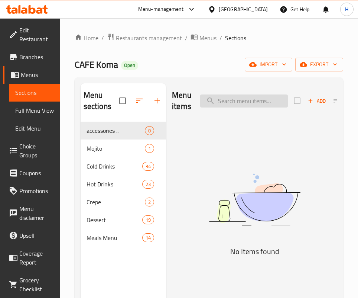
click at [250, 106] on input "search" at bounding box center [244, 100] width 88 height 13
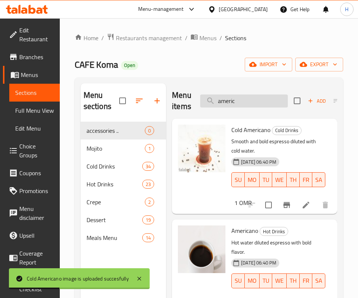
click at [256, 100] on input "americ" at bounding box center [244, 100] width 88 height 13
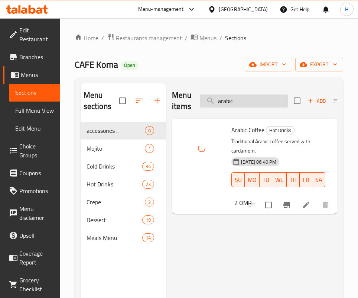
click at [236, 101] on input "arabic" at bounding box center [244, 100] width 88 height 13
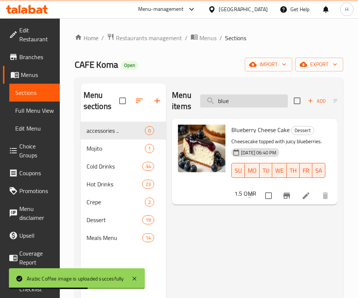
click at [236, 101] on input "blue" at bounding box center [244, 100] width 88 height 13
click at [104, 144] on span "Mojito" at bounding box center [106, 148] width 38 height 9
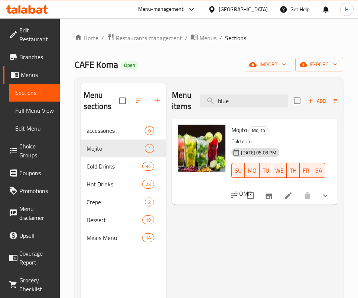
click at [330, 200] on button "show more" at bounding box center [326, 195] width 18 height 18
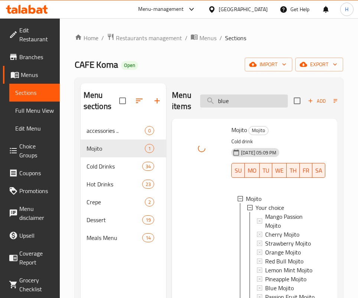
click at [240, 99] on input "blue" at bounding box center [244, 100] width 88 height 13
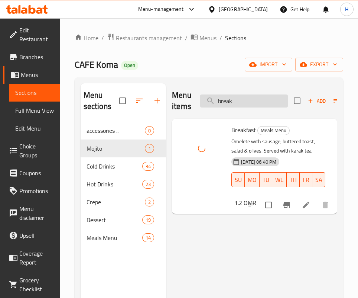
click at [259, 101] on input "break" at bounding box center [244, 100] width 88 height 13
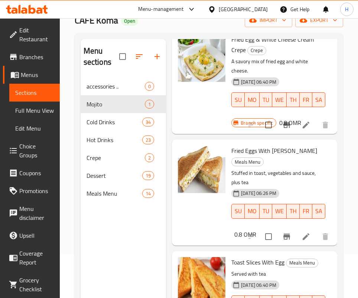
scroll to position [104, 0]
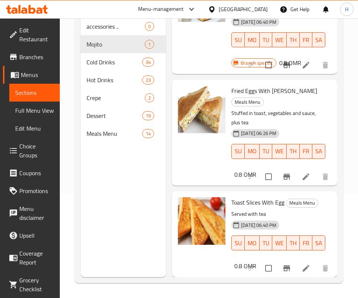
drag, startPoint x: 132, startPoint y: 229, endPoint x: 128, endPoint y: 265, distance: 35.5
click at [132, 229] on div "Menu sections accessories .. 0 Mojito 1 Cold Drinks 34 Hot Drinks 23 Crepe 2 De…" at bounding box center [123, 128] width 85 height 298
click at [103, 171] on div "Menu sections accessories .. 0 Mojito 1 Cold Drinks 34 Hot Drinks 23 Crepe 2 De…" at bounding box center [123, 128] width 85 height 298
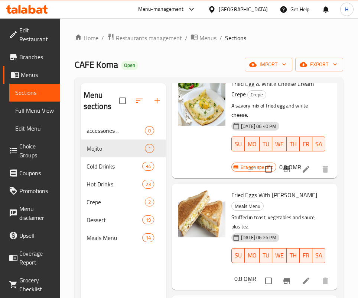
scroll to position [0, 0]
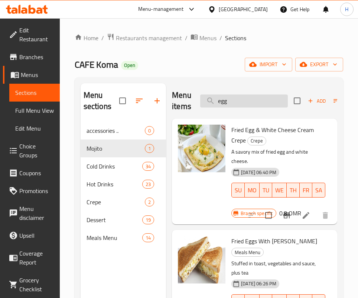
click at [236, 94] on input "egg" at bounding box center [244, 100] width 88 height 13
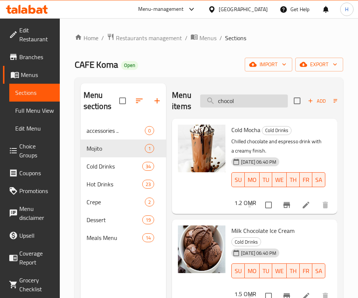
click at [250, 101] on input "chocol" at bounding box center [244, 100] width 88 height 13
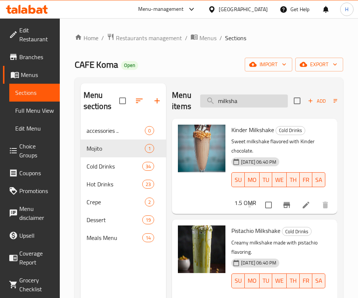
click at [237, 103] on input "milksha" at bounding box center [244, 100] width 88 height 13
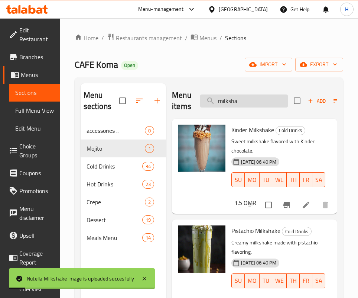
type input "c"
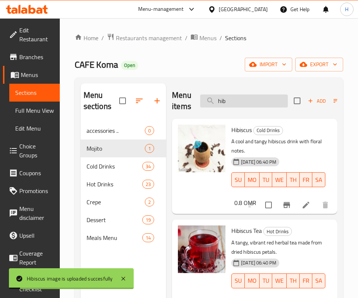
click at [239, 94] on input "hib" at bounding box center [244, 100] width 88 height 13
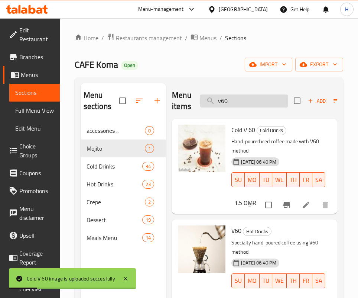
click at [234, 104] on input "v60" at bounding box center [244, 100] width 88 height 13
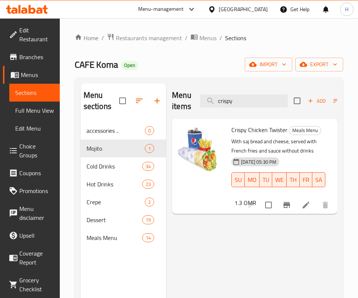
click at [252, 91] on div "Menu items crispy Add Sort Manage items" at bounding box center [254, 100] width 165 height 35
click at [247, 99] on input "crispy" at bounding box center [244, 100] width 88 height 13
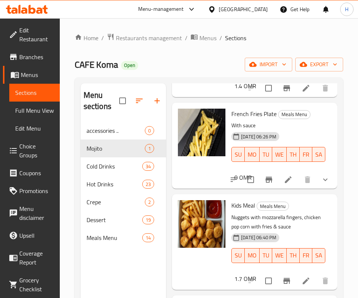
scroll to position [104, 0]
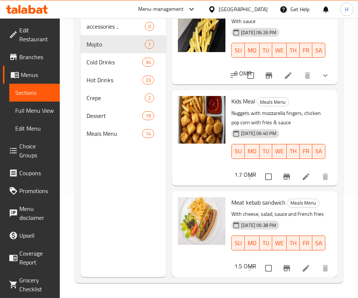
drag, startPoint x: 283, startPoint y: 191, endPoint x: 266, endPoint y: 171, distance: 26.9
click at [283, 194] on div "Meat kebab sandwich Meals Menu With cheese, salad, sauce and French fries [DATE…" at bounding box center [254, 234] width 159 height 80
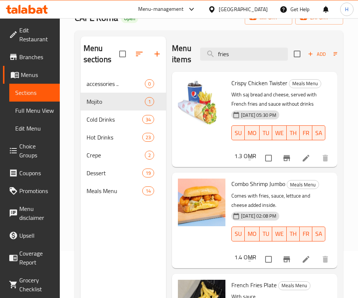
scroll to position [0, 0]
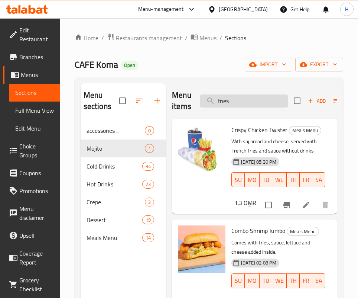
click at [243, 97] on input "fries" at bounding box center [244, 100] width 88 height 13
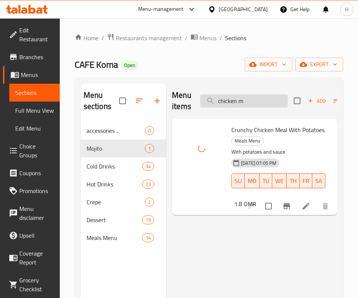
click at [256, 102] on input "chicken m" at bounding box center [244, 100] width 88 height 13
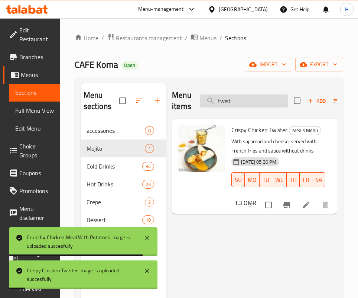
click at [236, 98] on input "twist" at bounding box center [244, 100] width 88 height 13
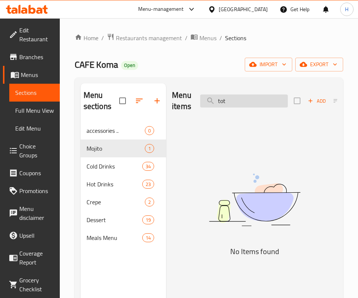
click at [236, 98] on input "tot" at bounding box center [244, 100] width 88 height 13
click at [236, 98] on input "tottoast" at bounding box center [244, 100] width 88 height 13
type input "r"
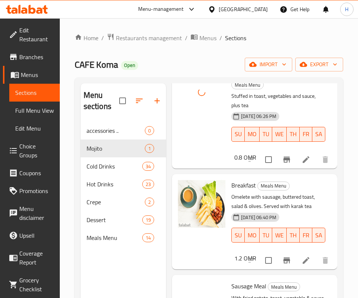
scroll to position [223, 0]
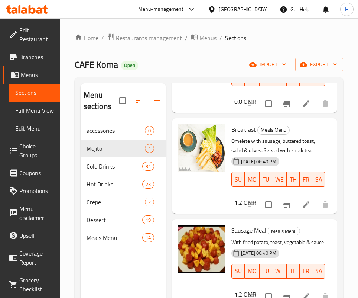
click at [286, 205] on div "Breakfast Meals Menu Omelete with sausage, buttered toast, salad & olives. Serv…" at bounding box center [254, 165] width 159 height 89
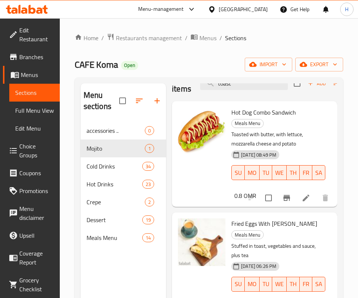
scroll to position [0, 0]
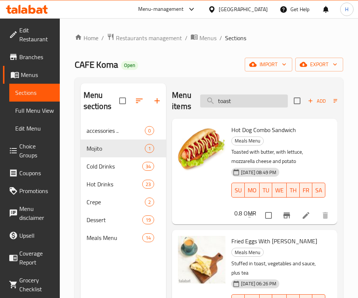
click at [253, 104] on input "toast" at bounding box center [244, 100] width 88 height 13
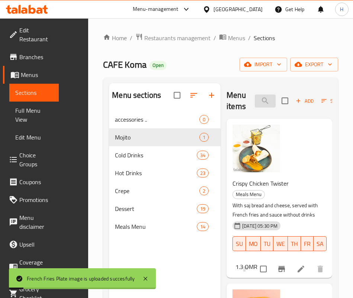
click at [254, 94] on input "fries" at bounding box center [264, 100] width 21 height 13
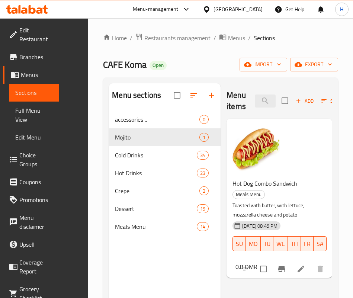
click at [220, 238] on div "Menu items hot do Add Sort Manage items Hot Dog Combo Sandwich Meals Menu Toast…" at bounding box center [275, 232] width 111 height 298
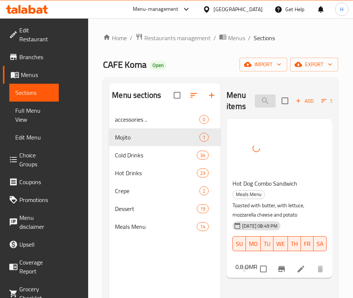
click at [254, 100] on input "hot do" at bounding box center [264, 100] width 21 height 13
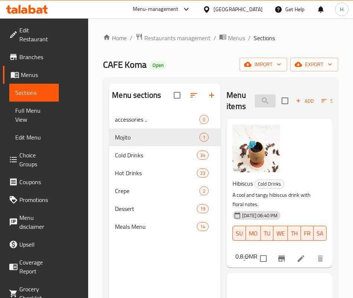
click at [254, 100] on input "hib" at bounding box center [264, 100] width 21 height 13
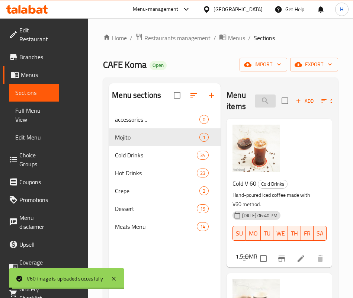
click at [254, 102] on input "v60" at bounding box center [264, 100] width 21 height 13
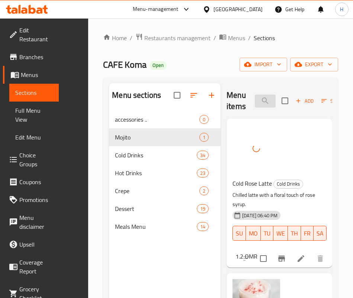
click at [254, 94] on input "rose" at bounding box center [264, 100] width 21 height 13
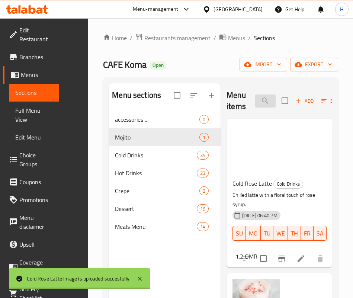
click at [254, 99] on input "rose" at bounding box center [264, 100] width 21 height 13
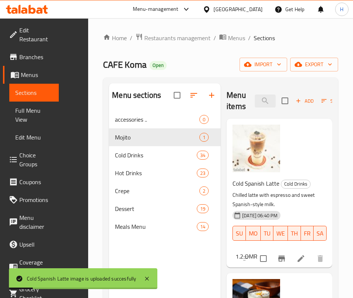
click at [226, 113] on div "Menu items spanish Add Sort Manage items" at bounding box center [279, 100] width 106 height 35
click at [254, 100] on input "spanish" at bounding box center [264, 100] width 21 height 13
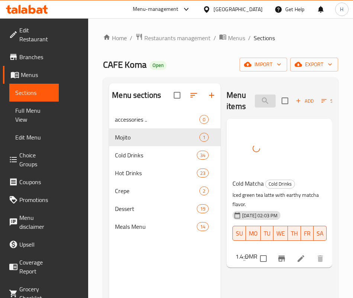
click at [254, 102] on input "matcha" at bounding box center [264, 100] width 21 height 13
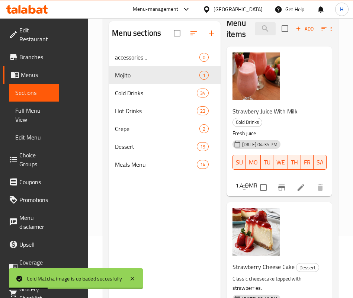
scroll to position [104, 0]
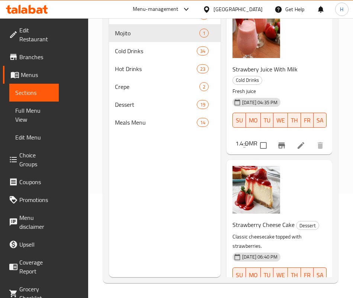
drag, startPoint x: 271, startPoint y: 177, endPoint x: 271, endPoint y: 186, distance: 8.5
click at [271, 177] on div "Strawberry Cheese Cake Dessert Classic cheesecake topped with strawberries. [DA…" at bounding box center [279, 234] width 100 height 143
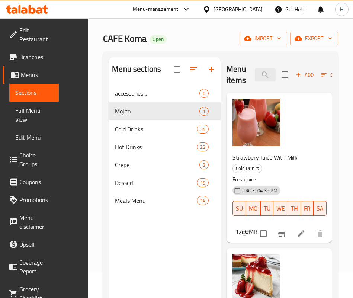
scroll to position [0, 0]
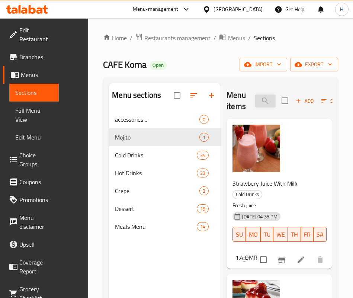
click at [254, 105] on input "straw" at bounding box center [264, 100] width 21 height 13
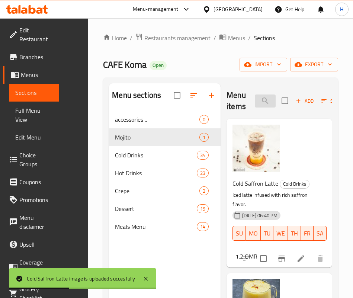
click at [254, 100] on input "affro" at bounding box center [264, 100] width 21 height 13
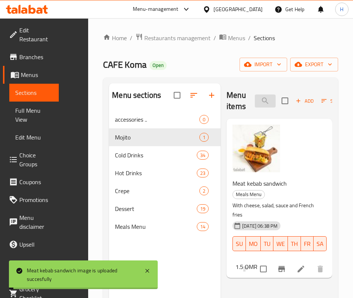
click at [254, 101] on input "kebab" at bounding box center [264, 100] width 21 height 13
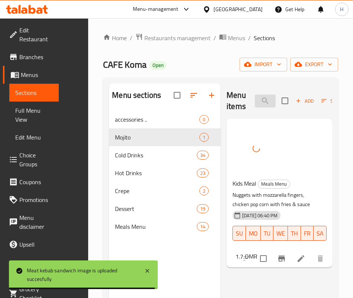
click at [254, 103] on input "kids" at bounding box center [264, 100] width 21 height 13
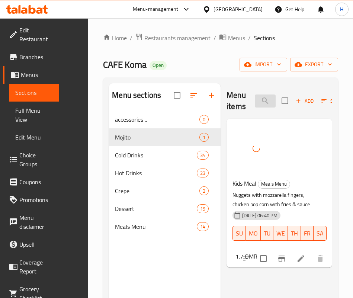
type input "l"
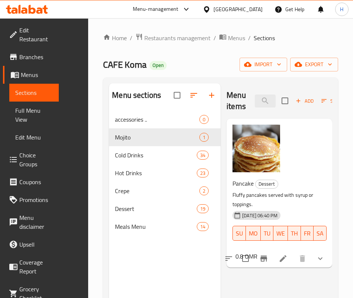
click at [327, 249] on button "show more" at bounding box center [320, 258] width 18 height 18
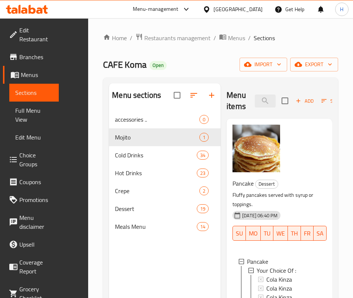
scroll to position [1, 0]
click at [226, 245] on div "Pancake Dessert Fluffy pancakes served with syrup or toppings. [DATE] 06:40 PM …" at bounding box center [279, 239] width 106 height 241
click at [254, 97] on input "panc" at bounding box center [264, 100] width 21 height 13
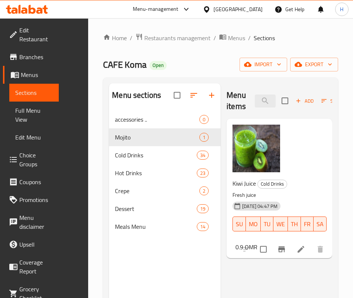
type input "kiwi"
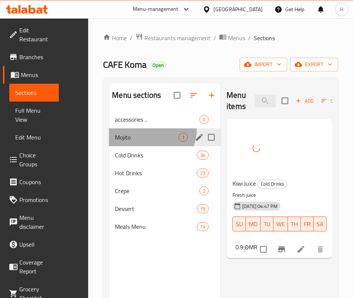
click at [119, 140] on div "Mojito 1" at bounding box center [164, 137] width 111 height 18
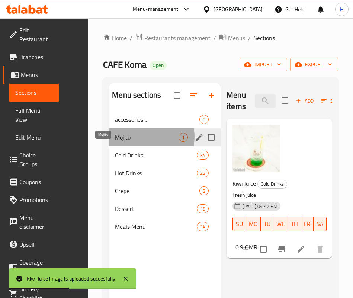
click at [115, 142] on span "Mojito" at bounding box center [147, 137] width 64 height 9
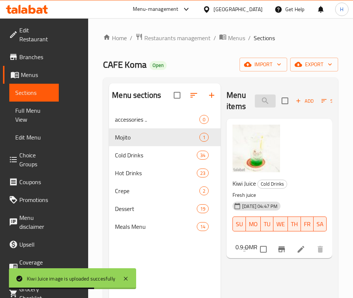
click at [254, 97] on input "kiwi" at bounding box center [264, 100] width 21 height 13
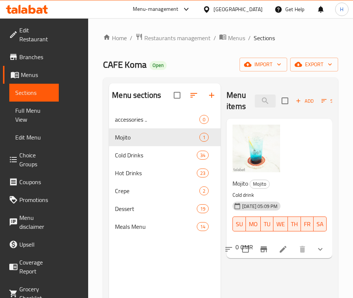
click at [321, 244] on icon "show more" at bounding box center [319, 248] width 9 height 9
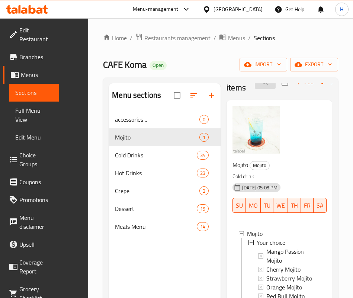
scroll to position [0, 0]
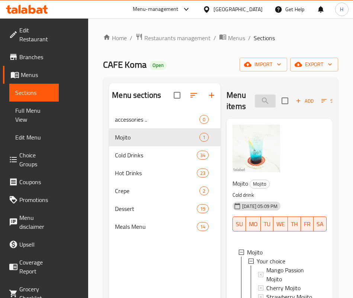
click at [256, 101] on input "search" at bounding box center [264, 100] width 21 height 13
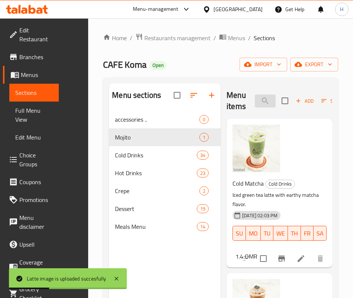
click at [254, 102] on input "latte" at bounding box center [264, 100] width 21 height 13
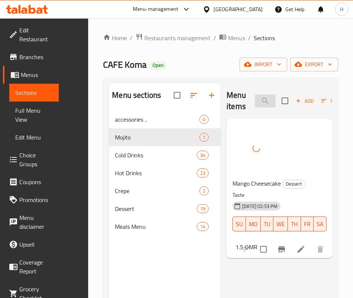
click at [254, 97] on input "mango ch" at bounding box center [264, 100] width 21 height 13
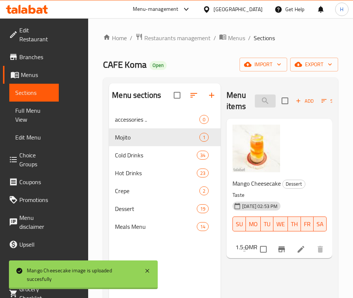
click at [254, 97] on input "mango ch" at bounding box center [264, 100] width 21 height 13
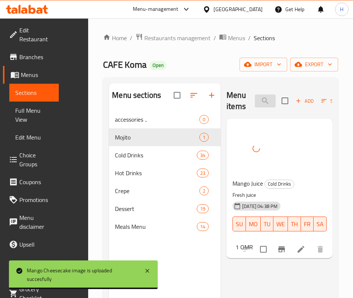
click at [254, 104] on input "mango ju" at bounding box center [264, 100] width 21 height 13
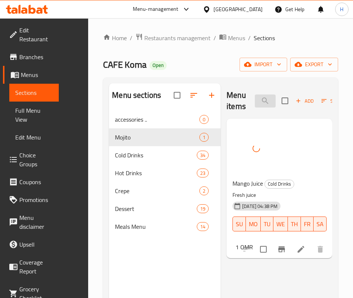
click at [254, 104] on input "mango ju" at bounding box center [264, 100] width 21 height 13
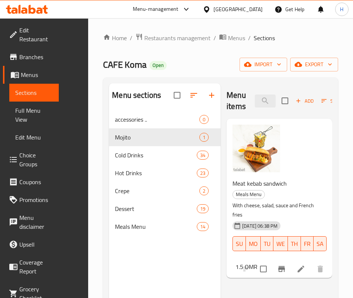
drag, startPoint x: 247, startPoint y: 265, endPoint x: 237, endPoint y: 82, distance: 183.8
click at [247, 265] on div "Menu items meat k Add Sort Manage items Meat kebab sandwich Meals Menu With che…" at bounding box center [275, 232] width 111 height 298
click at [246, 89] on div "Menu items meat k Add Sort Manage items" at bounding box center [279, 100] width 106 height 35
click at [254, 97] on input "meat k" at bounding box center [264, 100] width 21 height 13
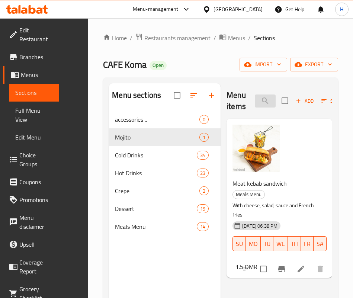
click at [254, 97] on input "meat k" at bounding box center [264, 100] width 21 height 13
click at [254, 101] on input "kebab" at bounding box center [264, 100] width 21 height 13
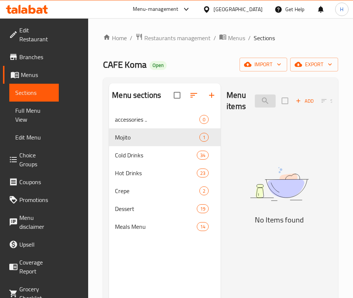
click at [254, 103] on input "mixed ch" at bounding box center [264, 100] width 21 height 13
click at [267, 212] on img at bounding box center [279, 184] width 106 height 56
click at [254, 99] on input "cro" at bounding box center [264, 100] width 21 height 13
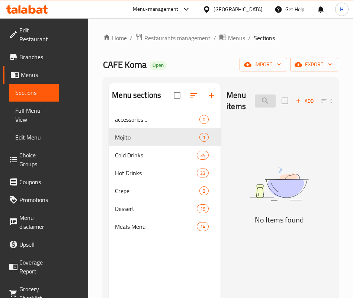
click at [254, 99] on input "cro" at bounding box center [264, 100] width 21 height 13
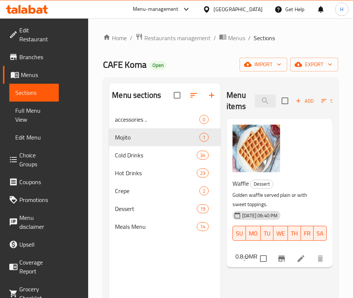
click at [220, 223] on div "Menu items waff Add Sort Manage items Waffle Dessert Golden waffle served plain…" at bounding box center [275, 232] width 111 height 298
click at [255, 99] on input "waff" at bounding box center [264, 100] width 21 height 13
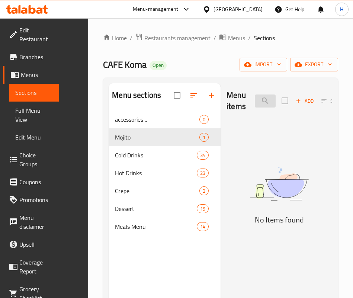
click at [255, 99] on input "kiunada" at bounding box center [264, 100] width 21 height 13
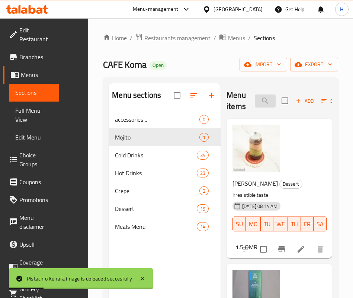
click at [254, 98] on input "kunaf" at bounding box center [264, 100] width 21 height 13
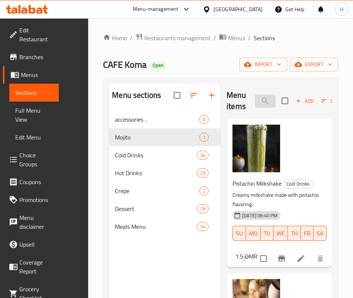
click at [254, 103] on input "pistachio" at bounding box center [264, 100] width 21 height 13
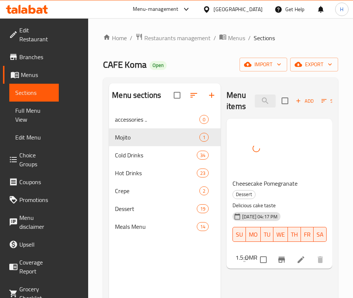
click at [249, 108] on div "Menu items pomeg Add Sort Manage items" at bounding box center [279, 100] width 106 height 35
click at [254, 105] on input "pomeg" at bounding box center [264, 100] width 21 height 13
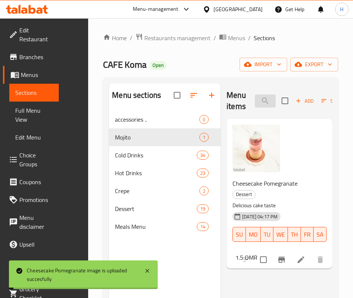
click at [254, 105] on input "pomeg" at bounding box center [264, 100] width 21 height 13
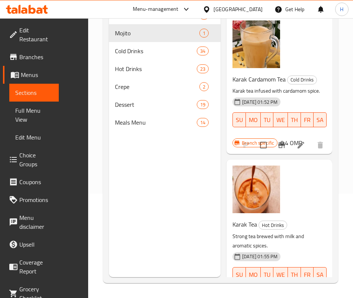
click at [280, 234] on p "Strong tea brewed with milk and aromatic spices." at bounding box center [276, 240] width 88 height 19
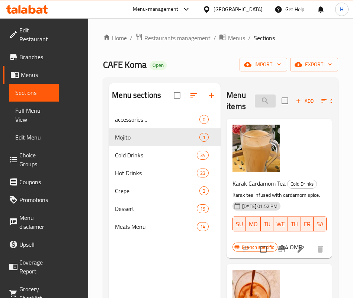
click at [254, 102] on input "karak" at bounding box center [264, 100] width 21 height 13
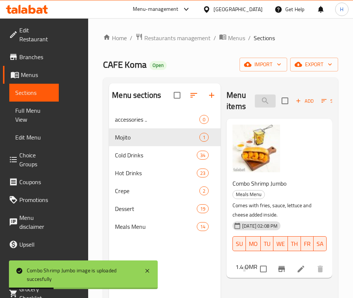
click at [254, 103] on input "shrimp" at bounding box center [264, 100] width 21 height 13
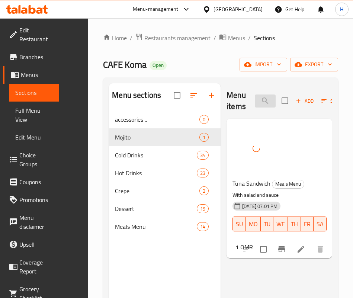
click at [254, 102] on input "tuna" at bounding box center [264, 100] width 21 height 13
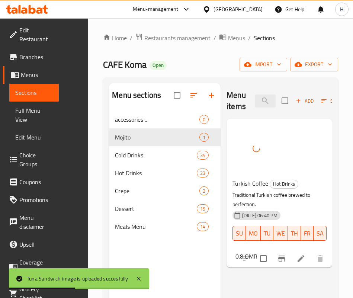
click at [220, 238] on div "Menu items turkish Add Sort Manage items Turkish Coffee Hot Drinks Traditional …" at bounding box center [275, 232] width 111 height 298
click at [254, 96] on input "turkish" at bounding box center [264, 100] width 21 height 13
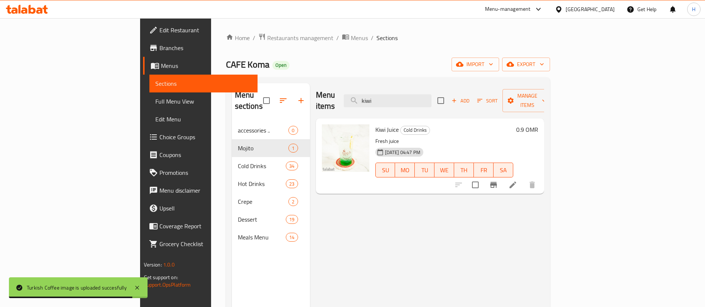
type input "kiwi"
